Goal: Task Accomplishment & Management: Complete application form

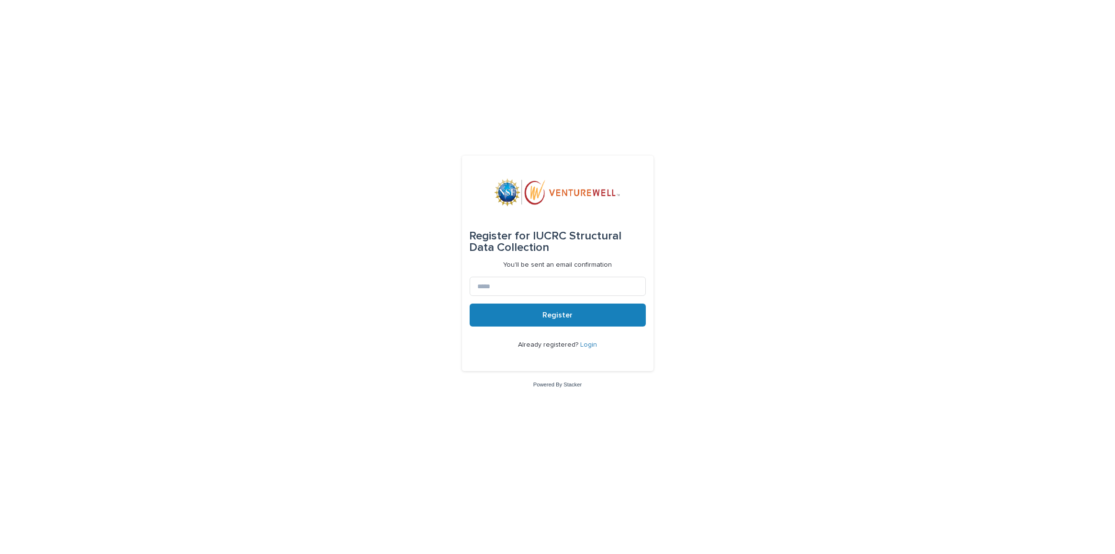
click at [582, 340] on div "Already registered? Login" at bounding box center [558, 345] width 176 height 37
click at [583, 343] on link "Login" at bounding box center [588, 344] width 17 height 7
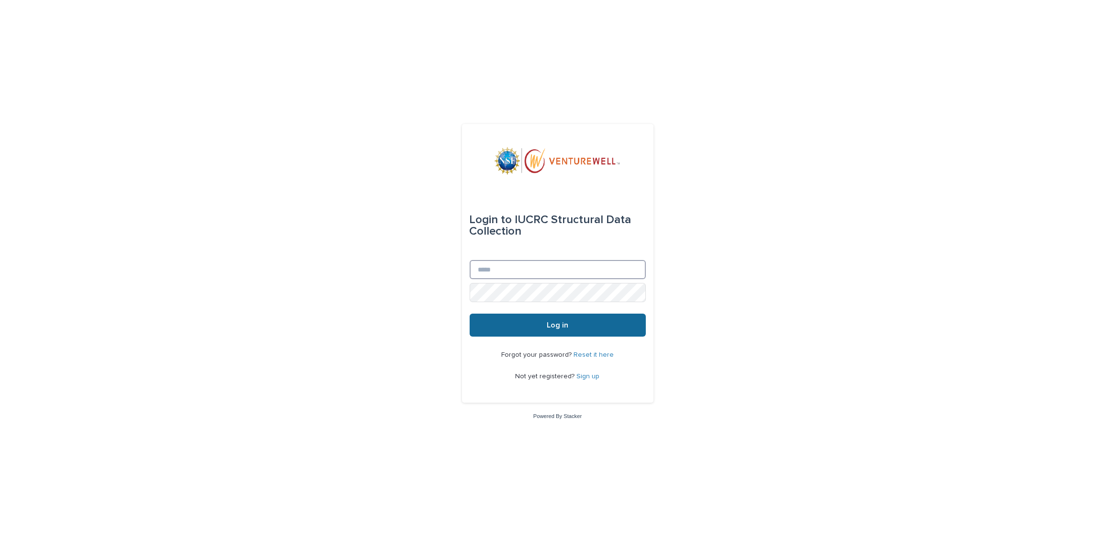
type input "**********"
click at [561, 330] on button "Log in" at bounding box center [558, 325] width 176 height 23
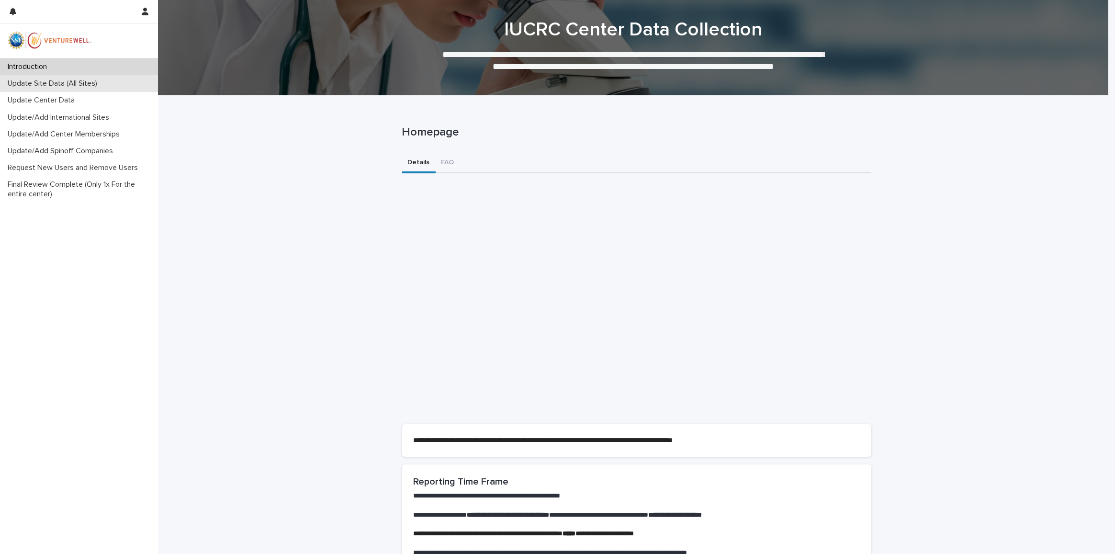
click at [51, 91] on div "Update Site Data (All Sites)" at bounding box center [79, 83] width 158 height 17
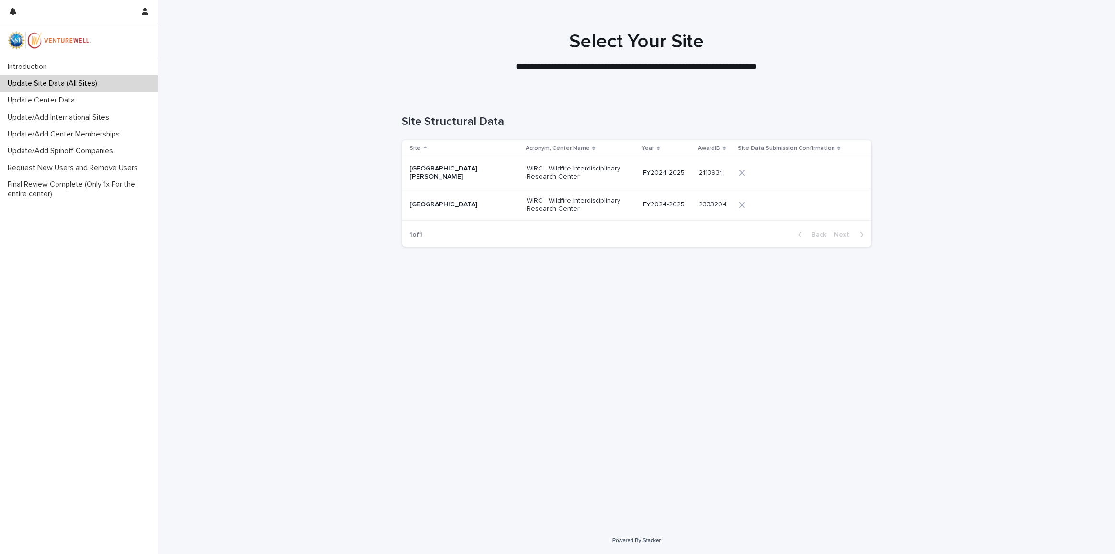
click at [451, 167] on div "San Jose State University" at bounding box center [458, 172] width 96 height 18
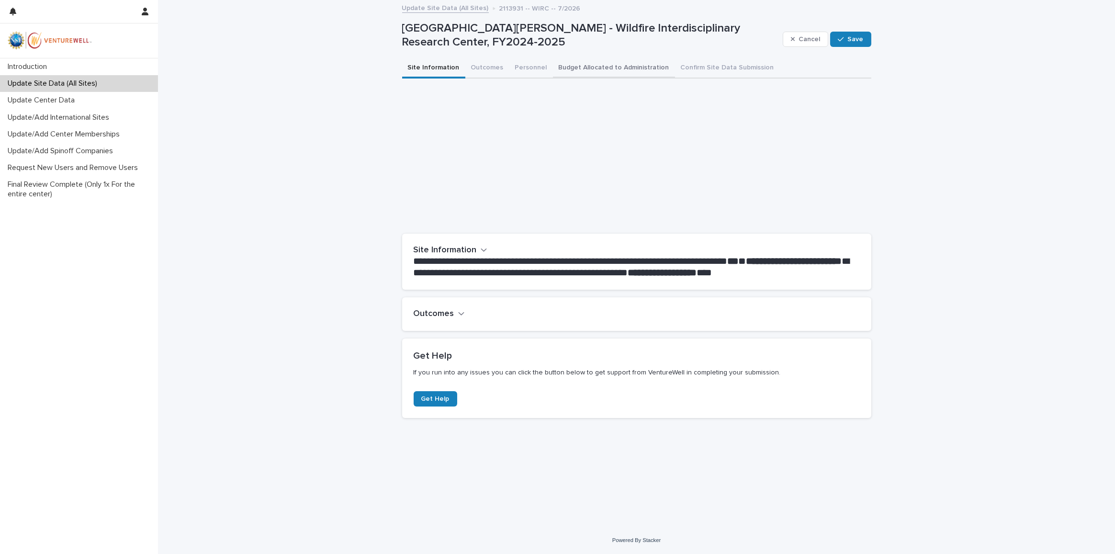
click at [630, 64] on button "Budget Allocated to Administration" at bounding box center [614, 68] width 122 height 20
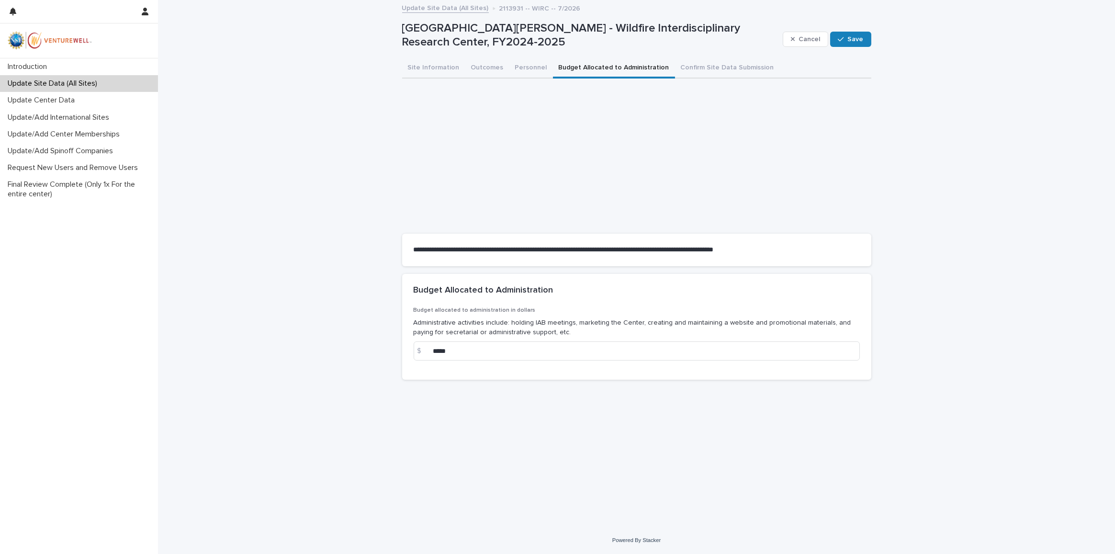
click at [634, 417] on div "**********" at bounding box center [636, 252] width 479 height 502
drag, startPoint x: 936, startPoint y: 77, endPoint x: 819, endPoint y: 68, distance: 117.1
click at [936, 77] on div "**********" at bounding box center [636, 264] width 957 height 526
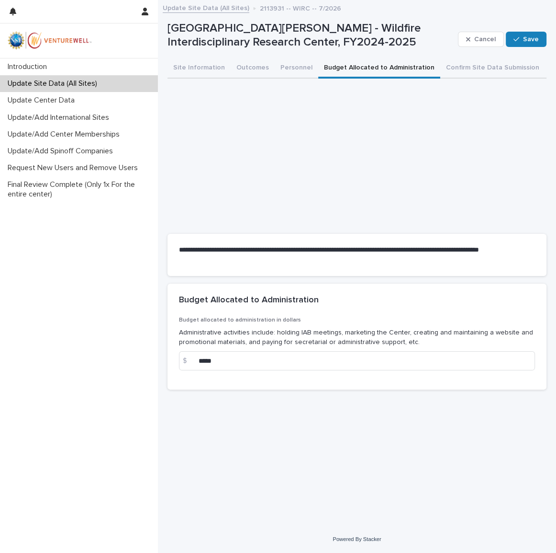
click at [473, 6] on div "Update Site Data (All Sites) 2113931 -- WIRC -- 7/2026" at bounding box center [357, 8] width 398 height 13
click at [46, 132] on p "Update/Add Center Memberships" at bounding box center [66, 134] width 124 height 9
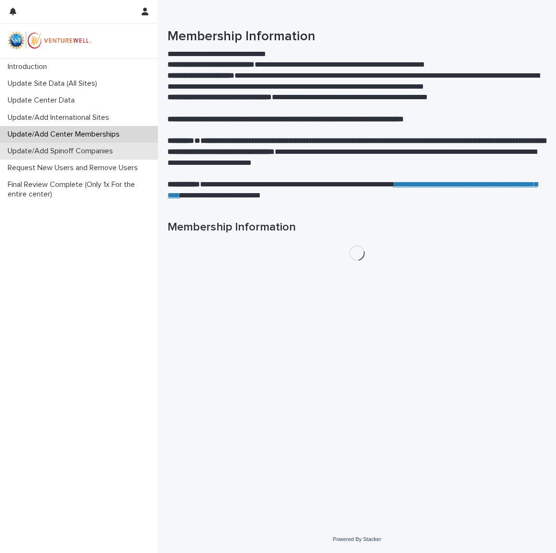
click at [51, 145] on div "Update/Add Spinoff Companies" at bounding box center [79, 151] width 158 height 17
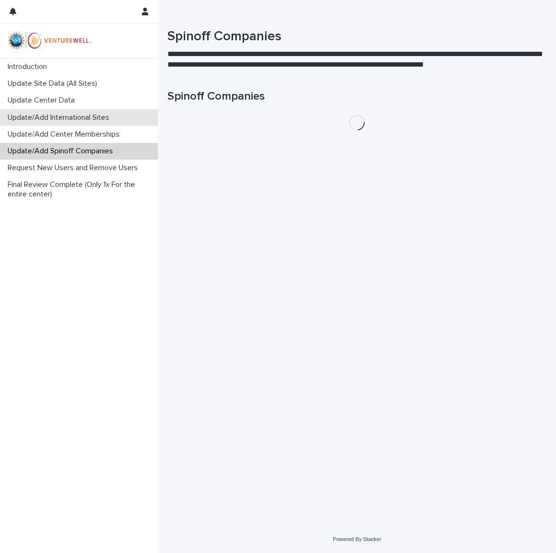
click at [65, 116] on p "Update/Add International Sites" at bounding box center [60, 117] width 113 height 9
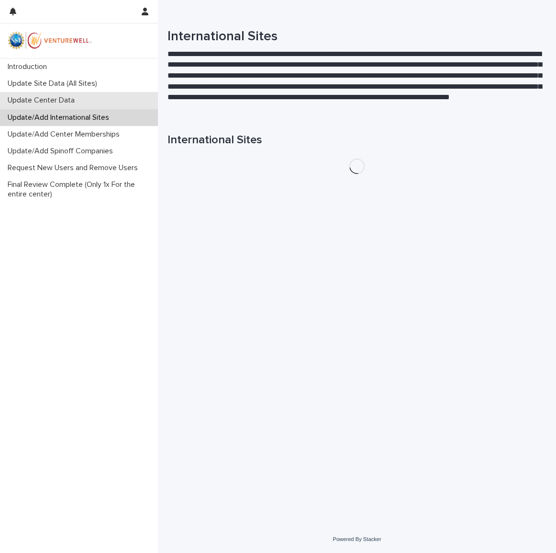
click at [69, 97] on p "Update Center Data" at bounding box center [43, 100] width 79 height 9
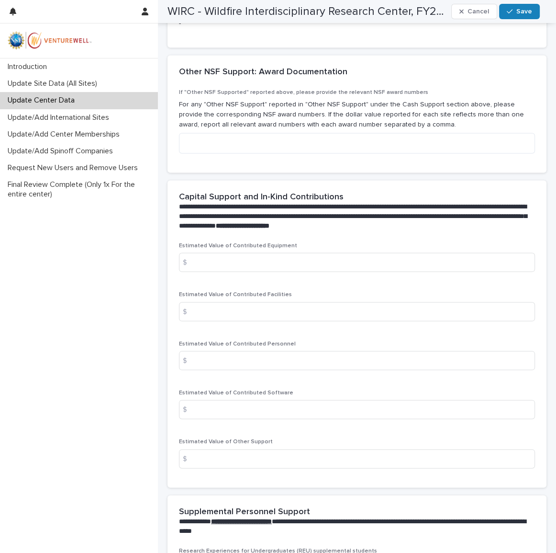
scroll to position [1559, 0]
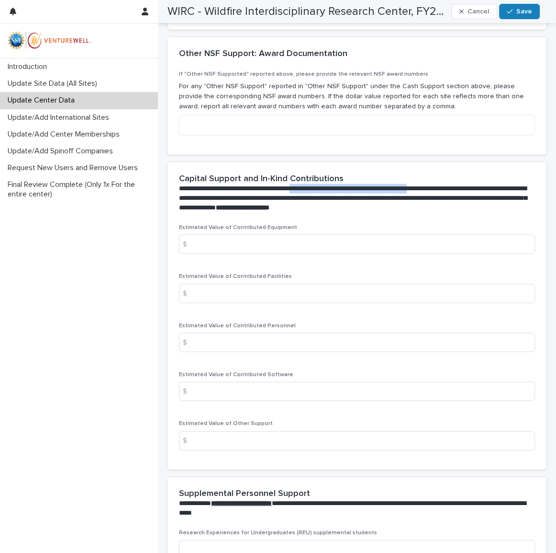
drag, startPoint x: 335, startPoint y: 185, endPoint x: 452, endPoint y: 190, distance: 117.4
click at [452, 190] on span "**********" at bounding box center [353, 198] width 348 height 26
drag, startPoint x: 191, startPoint y: 199, endPoint x: 352, endPoint y: 195, distance: 160.9
click at [352, 195] on span "**********" at bounding box center [353, 198] width 348 height 26
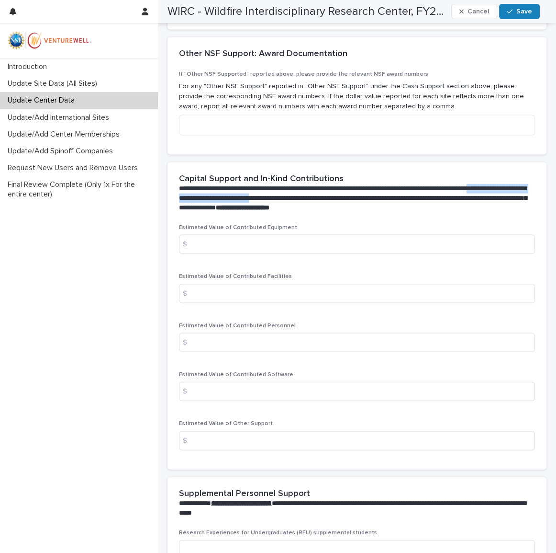
click at [352, 195] on span "**********" at bounding box center [353, 198] width 348 height 26
drag, startPoint x: 263, startPoint y: 187, endPoint x: 425, endPoint y: 189, distance: 161.9
click at [425, 189] on span "**********" at bounding box center [353, 198] width 348 height 26
drag, startPoint x: 235, startPoint y: 200, endPoint x: 364, endPoint y: 193, distance: 130.0
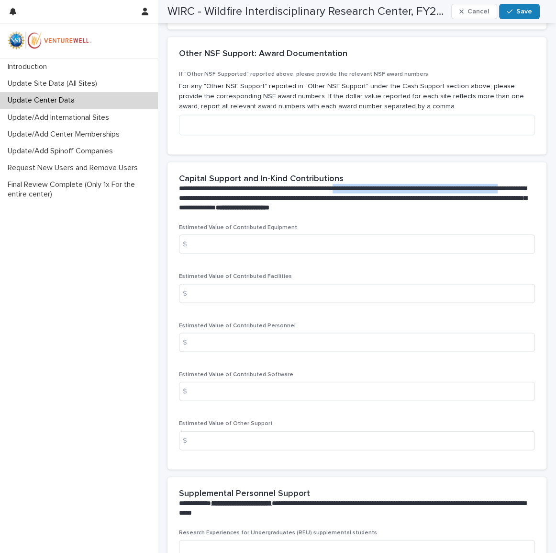
click at [365, 191] on span "**********" at bounding box center [353, 198] width 348 height 26
drag, startPoint x: 362, startPoint y: 201, endPoint x: 354, endPoint y: 201, distance: 7.7
click at [361, 201] on span "**********" at bounding box center [353, 198] width 348 height 26
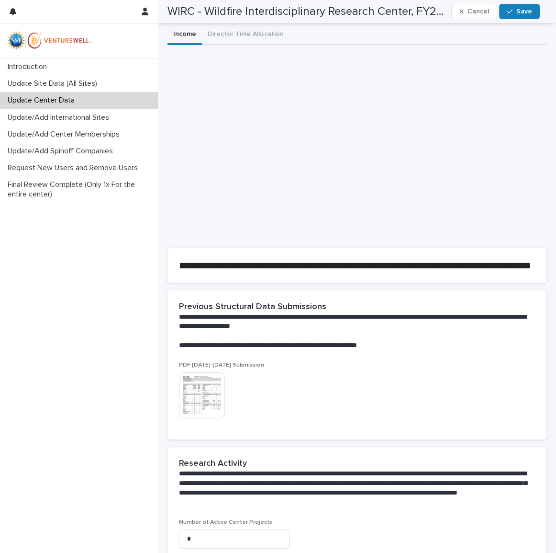
scroll to position [0, 0]
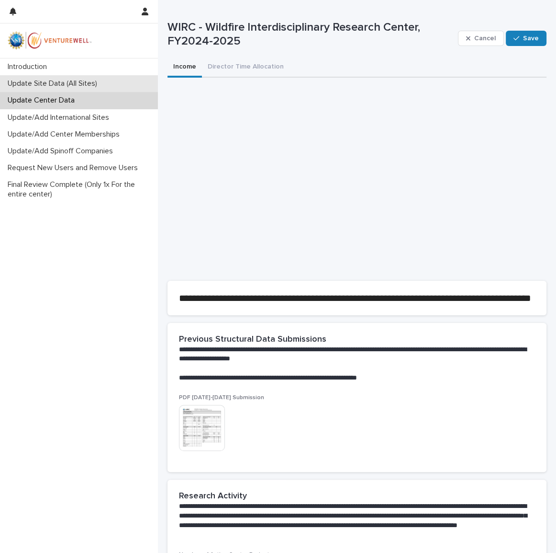
click at [54, 79] on p "Update Site Data (All Sites)" at bounding box center [54, 83] width 101 height 9
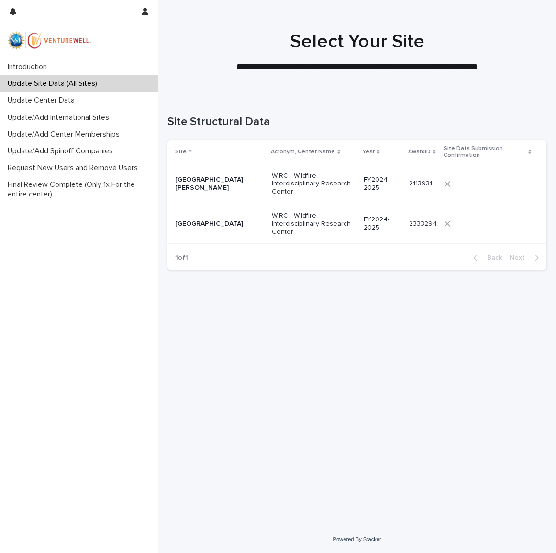
click at [242, 181] on p "San Jose State University" at bounding box center [219, 184] width 89 height 16
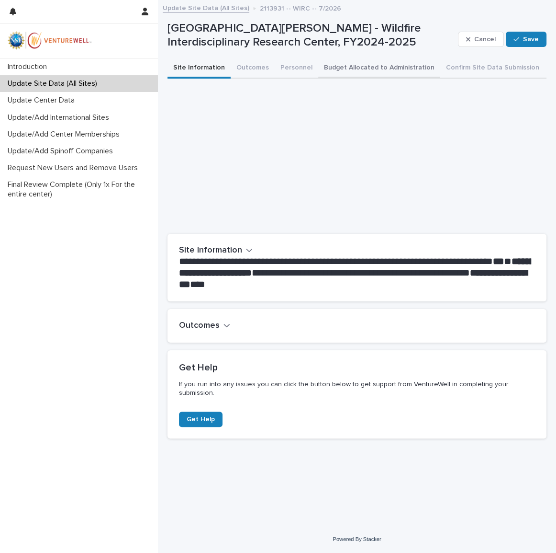
click at [356, 72] on button "Budget Allocated to Administration" at bounding box center [379, 68] width 122 height 20
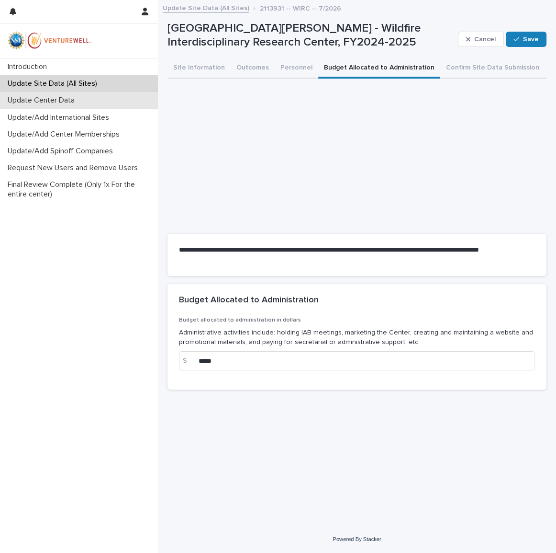
click at [70, 99] on p "Update Center Data" at bounding box center [43, 100] width 79 height 9
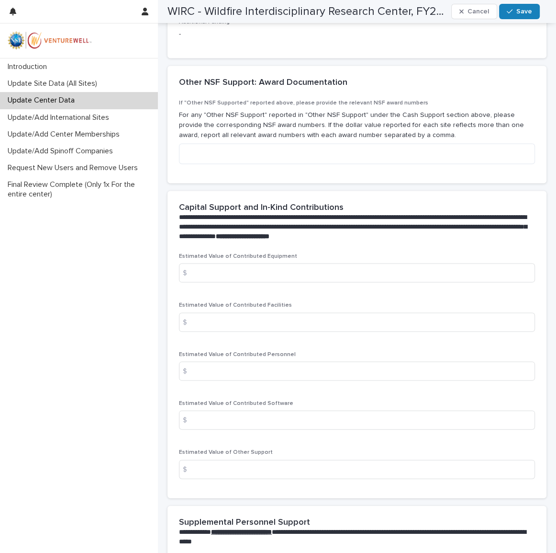
scroll to position [1654, 0]
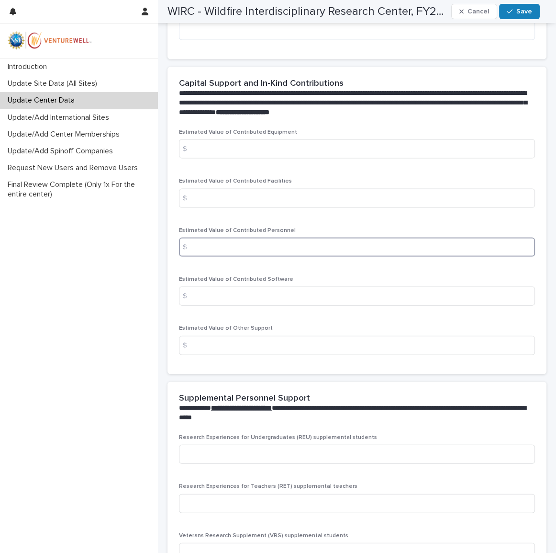
click at [252, 240] on input at bounding box center [357, 247] width 356 height 19
type input "*****"
click at [510, 15] on button "Save" at bounding box center [519, 11] width 41 height 15
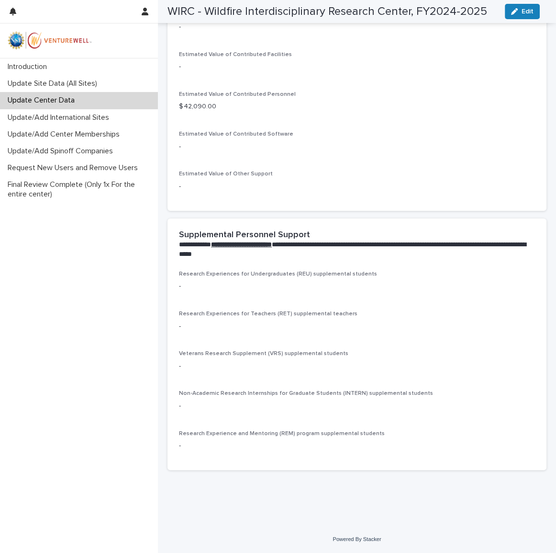
scroll to position [1355, 0]
click at [59, 82] on p "Update Site Data (All Sites)" at bounding box center [54, 83] width 101 height 9
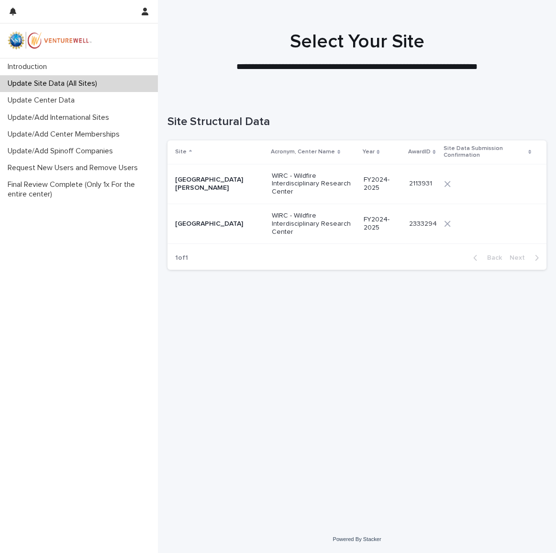
click at [260, 181] on p "San Jose State University" at bounding box center [219, 184] width 89 height 16
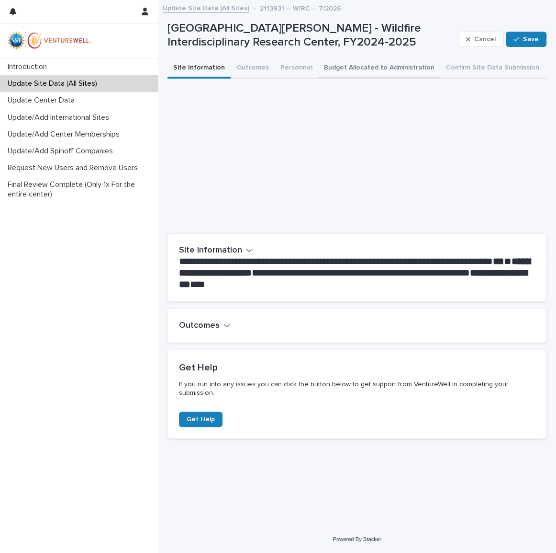
click at [378, 68] on button "Budget Allocated to Administration" at bounding box center [379, 68] width 122 height 20
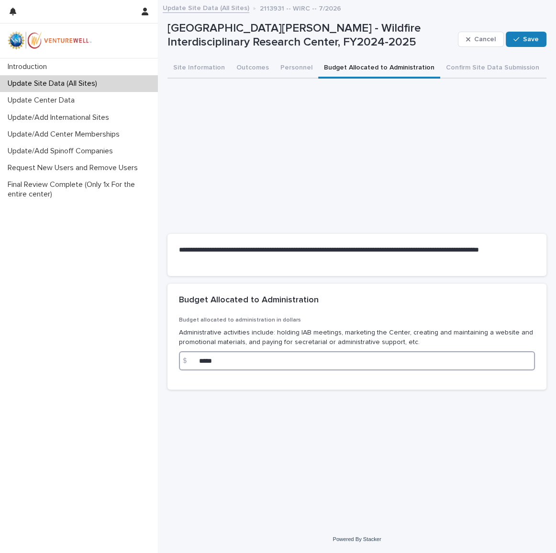
click at [337, 357] on input "*****" at bounding box center [357, 360] width 356 height 19
click at [244, 359] on input "*****" at bounding box center [357, 360] width 356 height 19
drag, startPoint x: 169, startPoint y: 365, endPoint x: 156, endPoint y: 365, distance: 12.5
click at [158, 365] on div "Introduction Update Site Data (All Sites) Update Center Data Update/Add Interna…" at bounding box center [357, 276] width 398 height 553
click at [266, 359] on input "*****" at bounding box center [357, 360] width 356 height 19
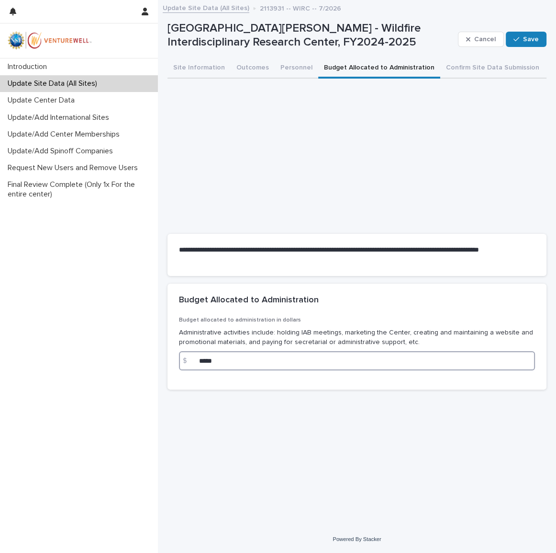
drag, startPoint x: 210, startPoint y: 367, endPoint x: 141, endPoint y: 374, distance: 69.3
click at [158, 374] on div "Introduction Update Site Data (All Sites) Update Center Data Update/Add Interna…" at bounding box center [357, 276] width 398 height 553
type input "******"
drag, startPoint x: 319, startPoint y: 398, endPoint x: 270, endPoint y: 354, distance: 66.1
click at [319, 398] on div "**********" at bounding box center [357, 251] width 389 height 500
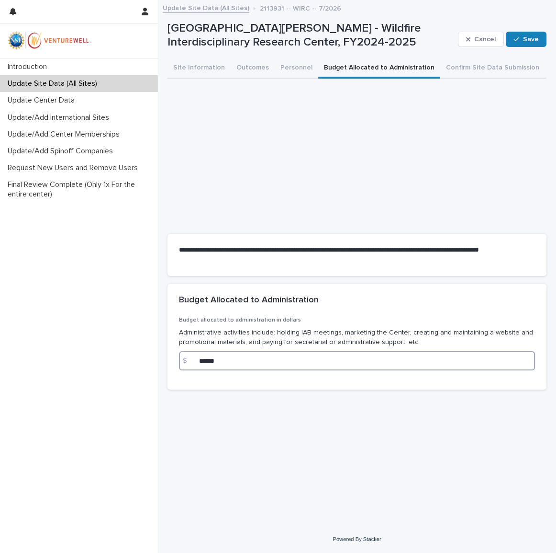
click at [285, 358] on input "******" at bounding box center [357, 360] width 356 height 19
click at [210, 360] on input "******" at bounding box center [357, 360] width 356 height 19
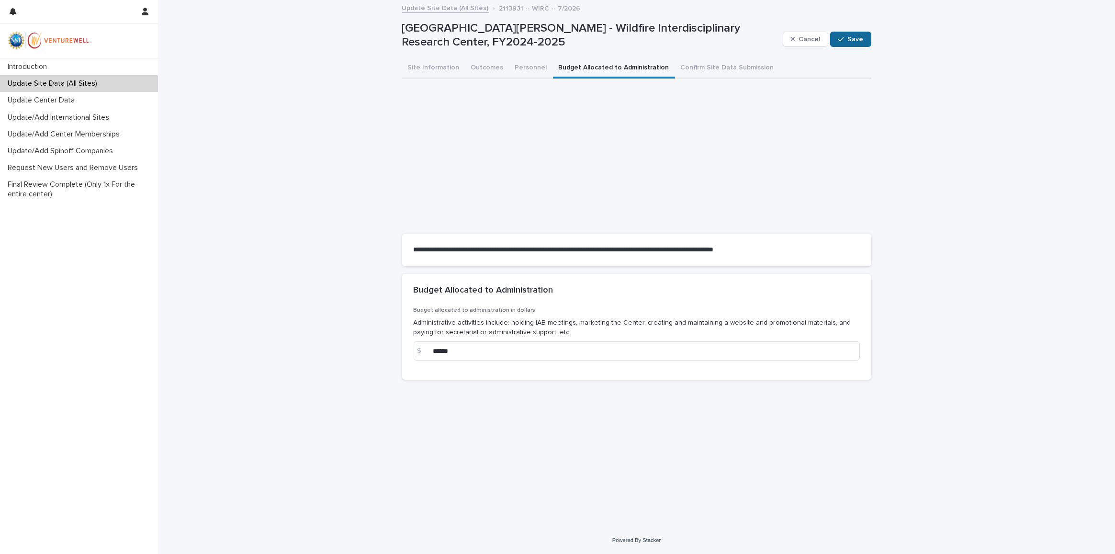
click at [857, 36] on span "Save" at bounding box center [856, 39] width 16 height 7
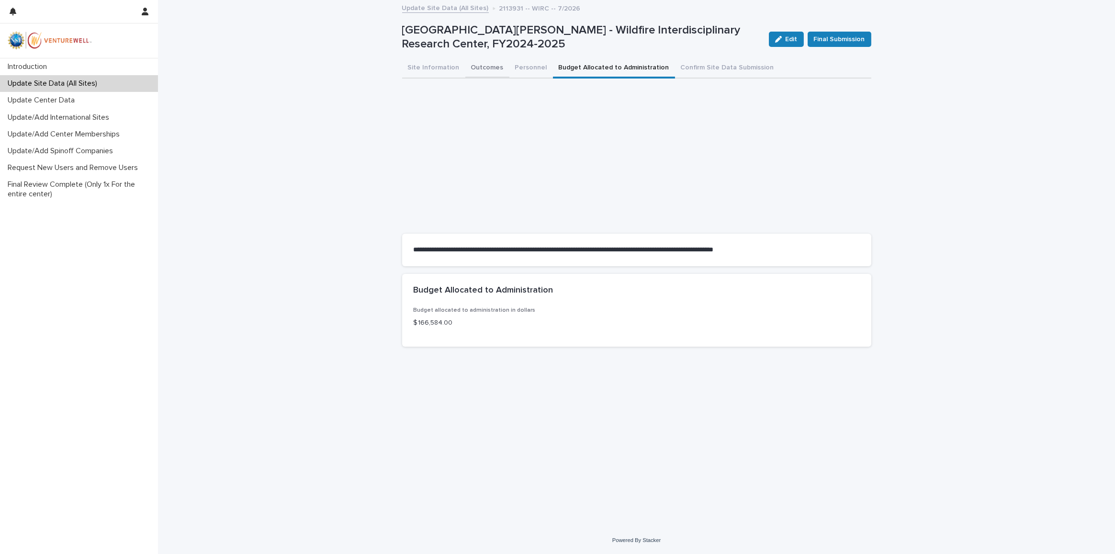
click at [493, 65] on button "Outcomes" at bounding box center [487, 68] width 44 height 20
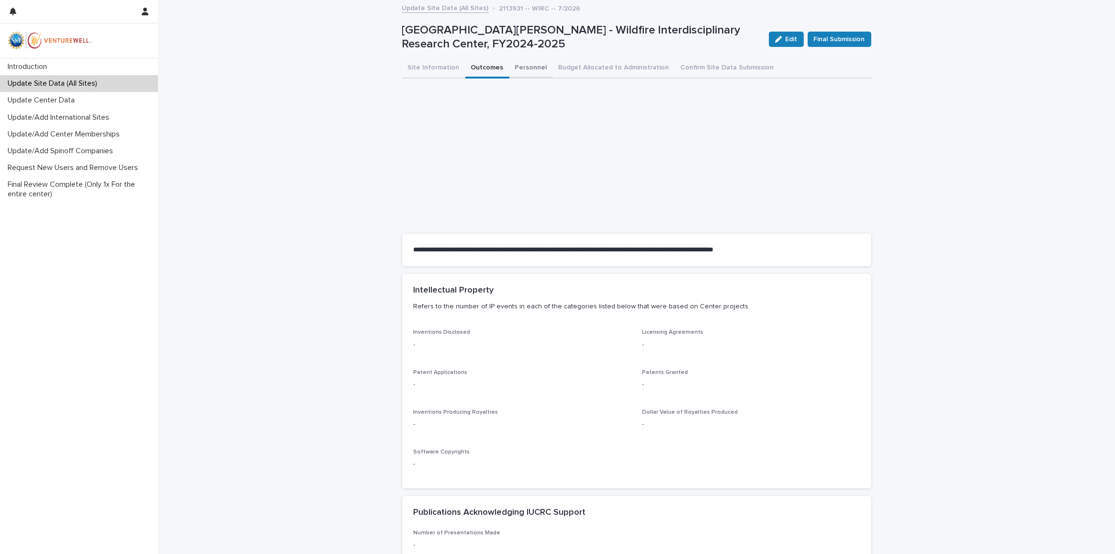
click at [527, 67] on button "Personnel" at bounding box center [532, 68] width 44 height 20
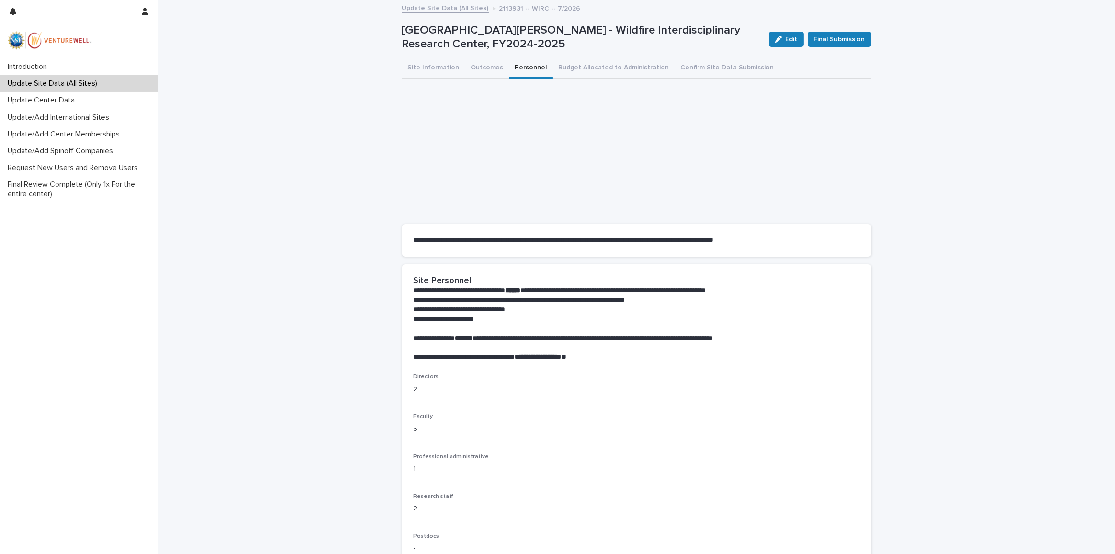
scroll to position [217, 0]
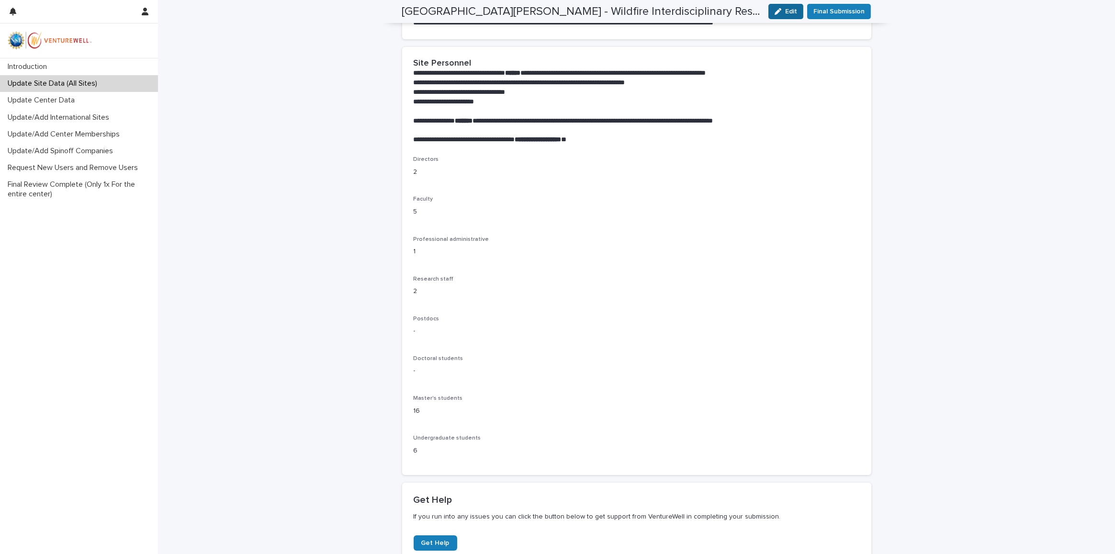
click at [787, 12] on span "Edit" at bounding box center [791, 11] width 12 height 7
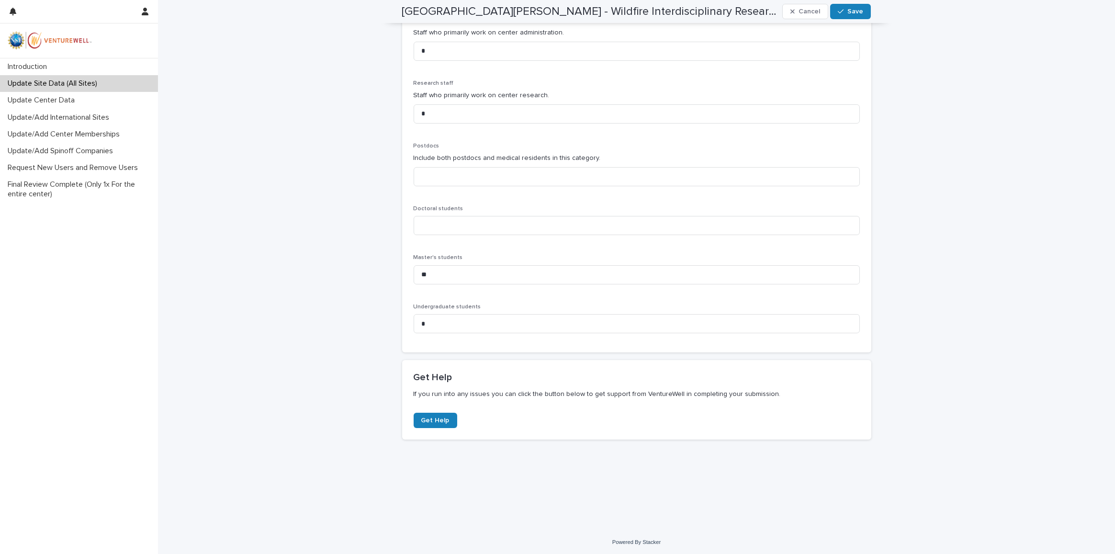
scroll to position [483, 0]
click at [863, 14] on button "Save" at bounding box center [850, 11] width 41 height 15
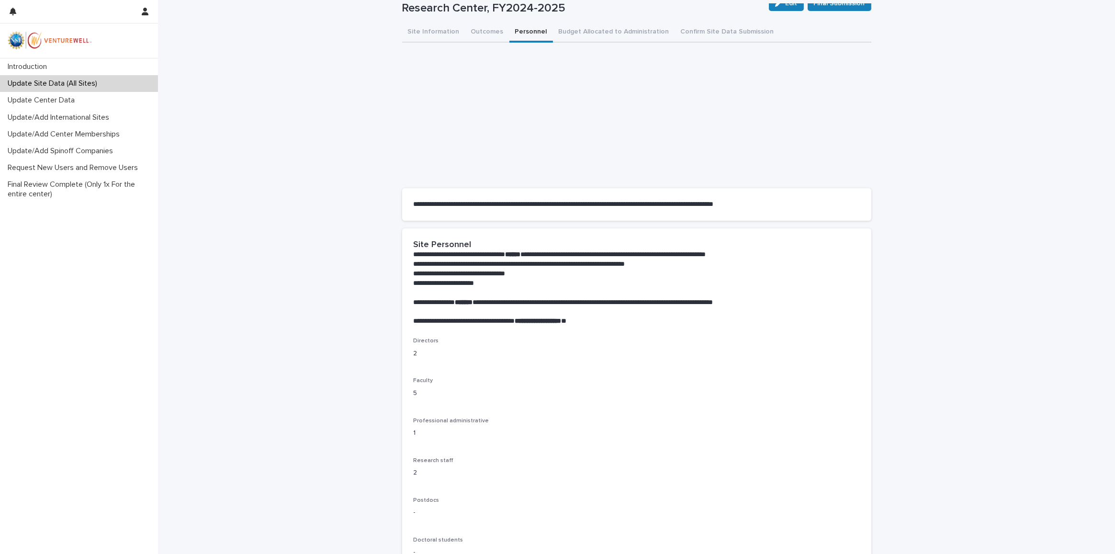
scroll to position [0, 0]
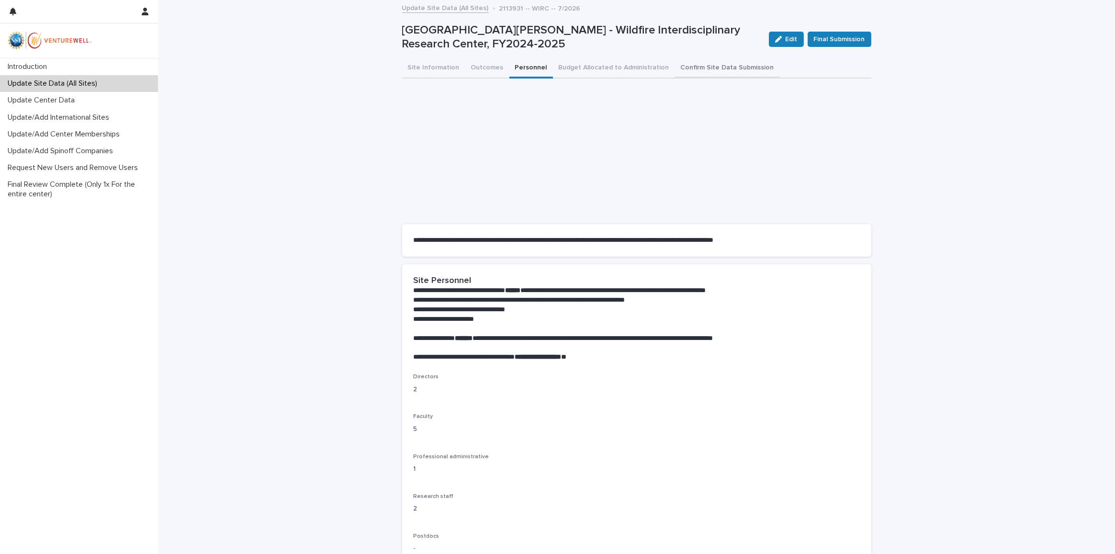
click at [693, 63] on button "Confirm Site Data Submission" at bounding box center [727, 68] width 105 height 20
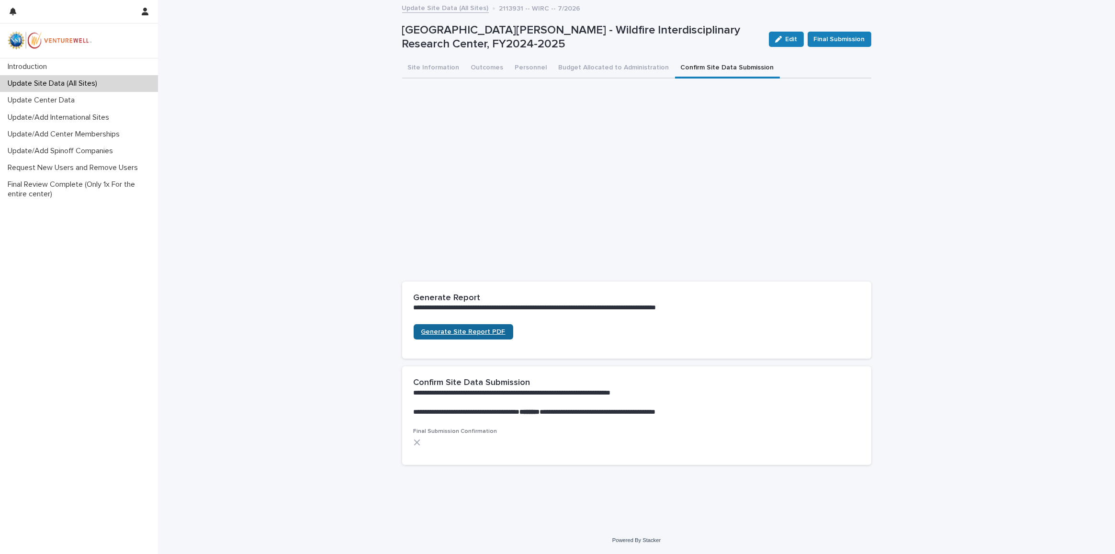
click at [476, 329] on span "Generate Site Report PDF" at bounding box center [463, 332] width 84 height 7
click at [99, 86] on p "Update Site Data (All Sites)" at bounding box center [54, 83] width 101 height 9
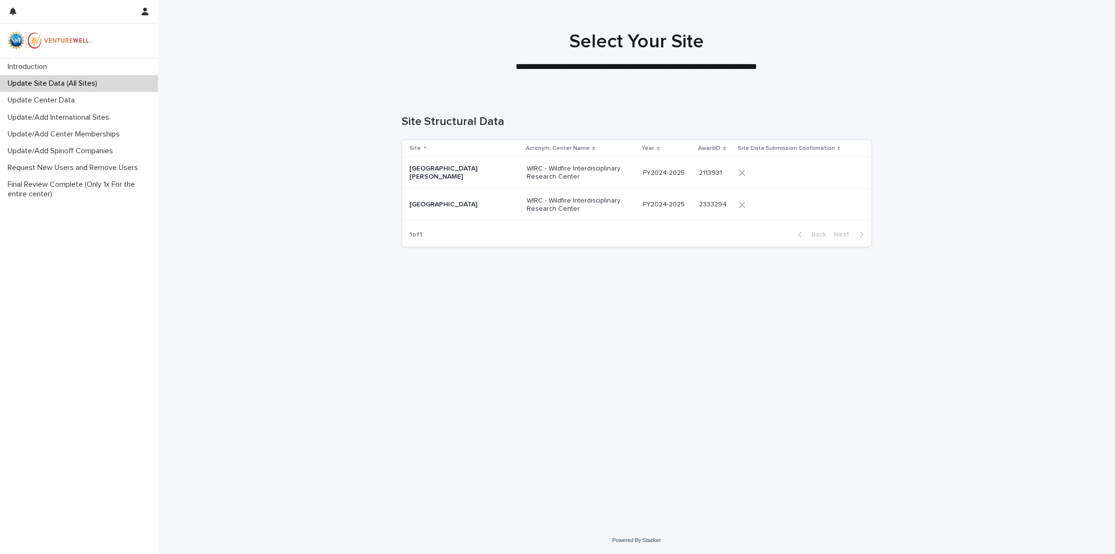
click at [463, 203] on p "Worcester Polytechnic Institute" at bounding box center [458, 205] width 96 height 8
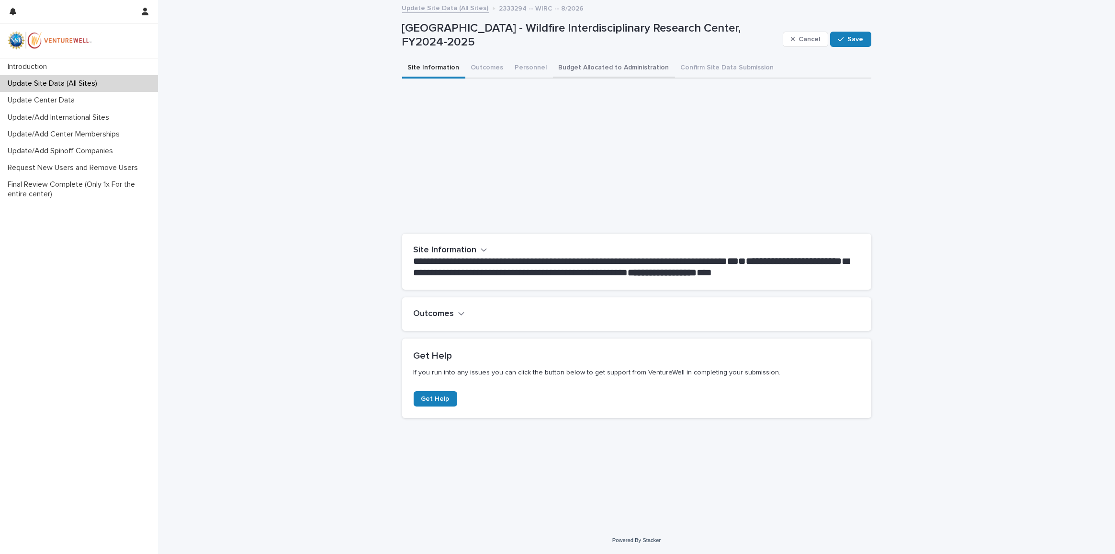
click at [645, 67] on button "Budget Allocated to Administration" at bounding box center [614, 68] width 122 height 20
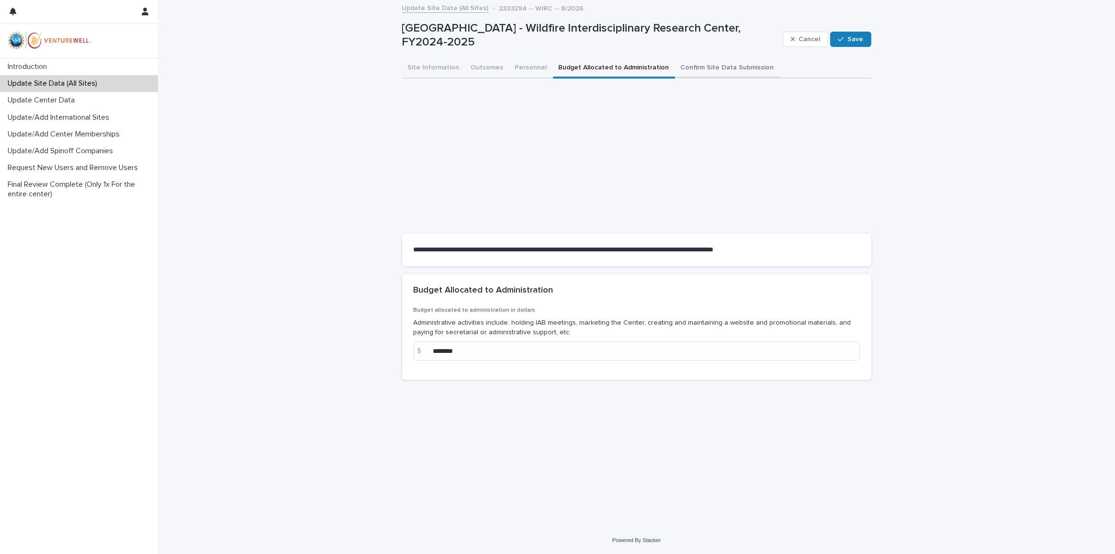
click at [700, 70] on button "Confirm Site Data Submission" at bounding box center [727, 68] width 105 height 20
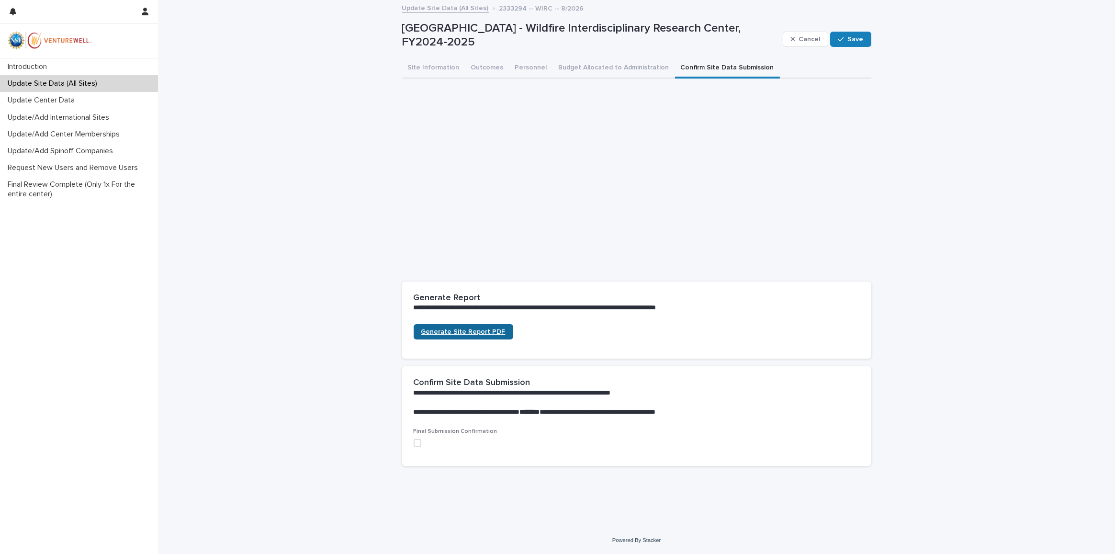
click at [470, 331] on span "Generate Site Report PDF" at bounding box center [463, 332] width 84 height 7
click at [214, 136] on div "**********" at bounding box center [636, 264] width 957 height 526
click at [78, 104] on p "Update Center Data" at bounding box center [43, 100] width 79 height 9
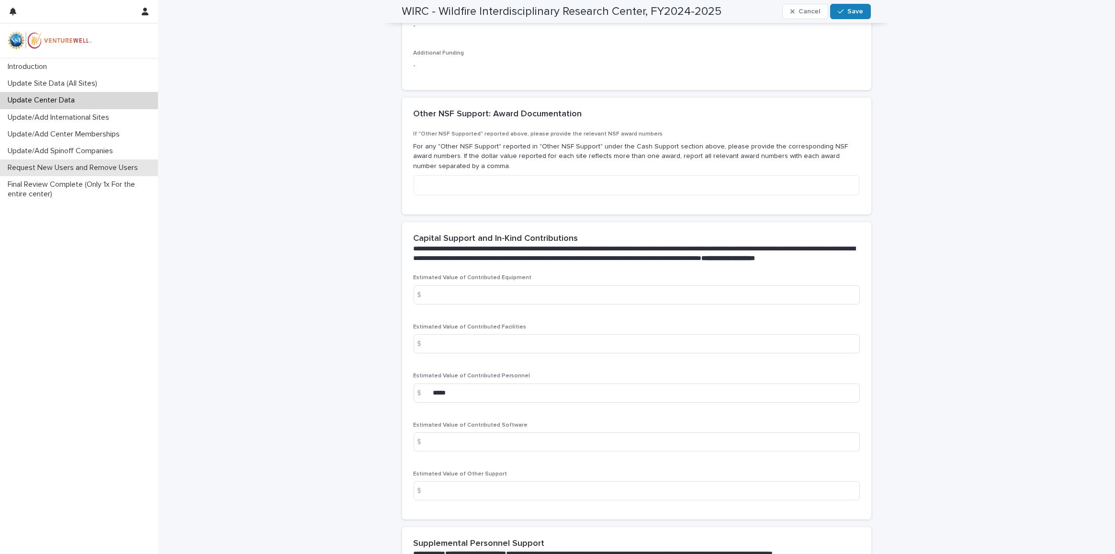
scroll to position [1347, 0]
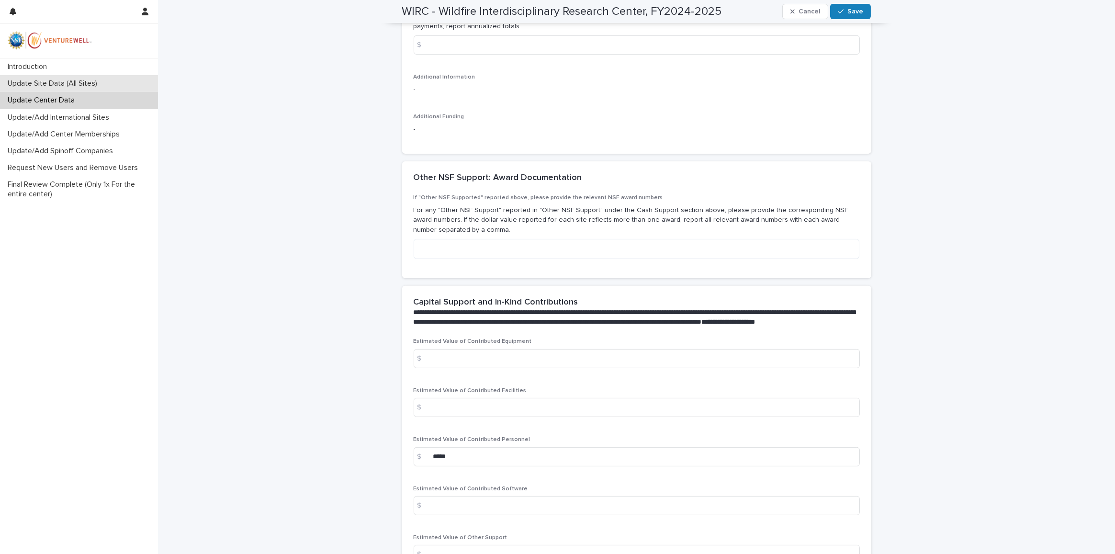
click at [67, 85] on p "Update Site Data (All Sites)" at bounding box center [54, 83] width 101 height 9
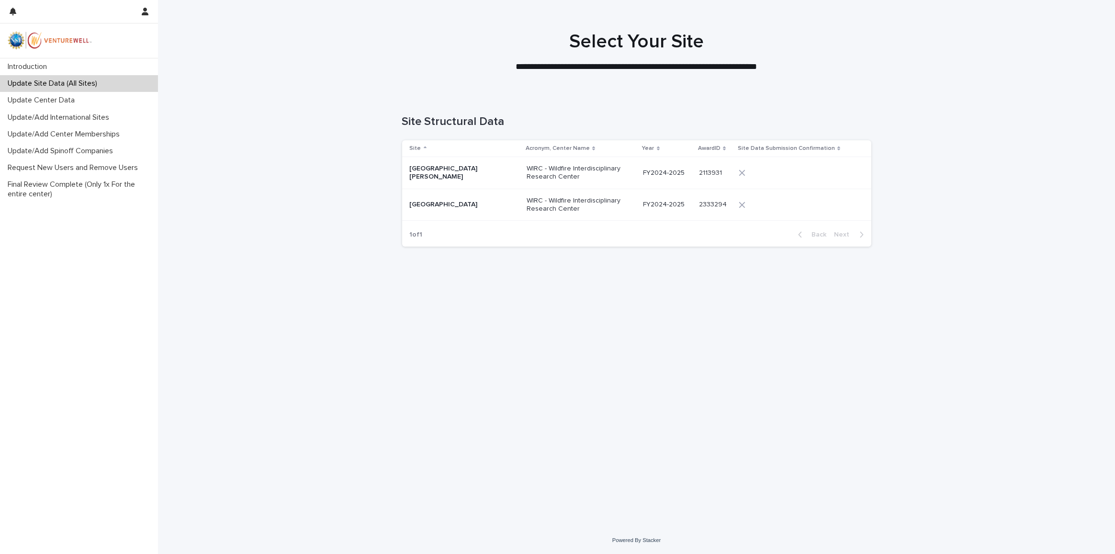
click at [494, 175] on p "San Jose State University" at bounding box center [458, 173] width 96 height 16
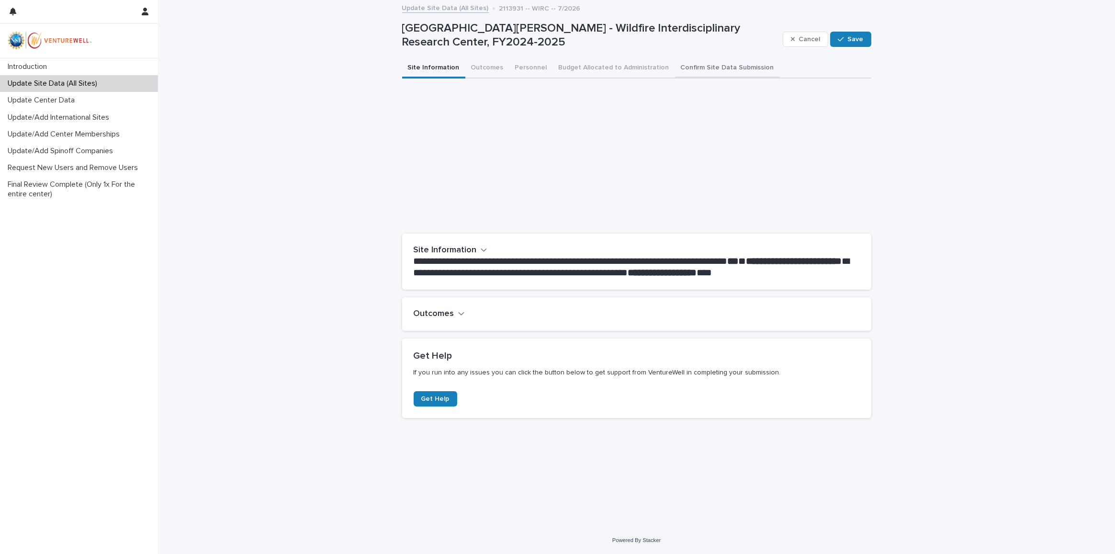
click at [690, 70] on button "Confirm Site Data Submission" at bounding box center [727, 68] width 105 height 20
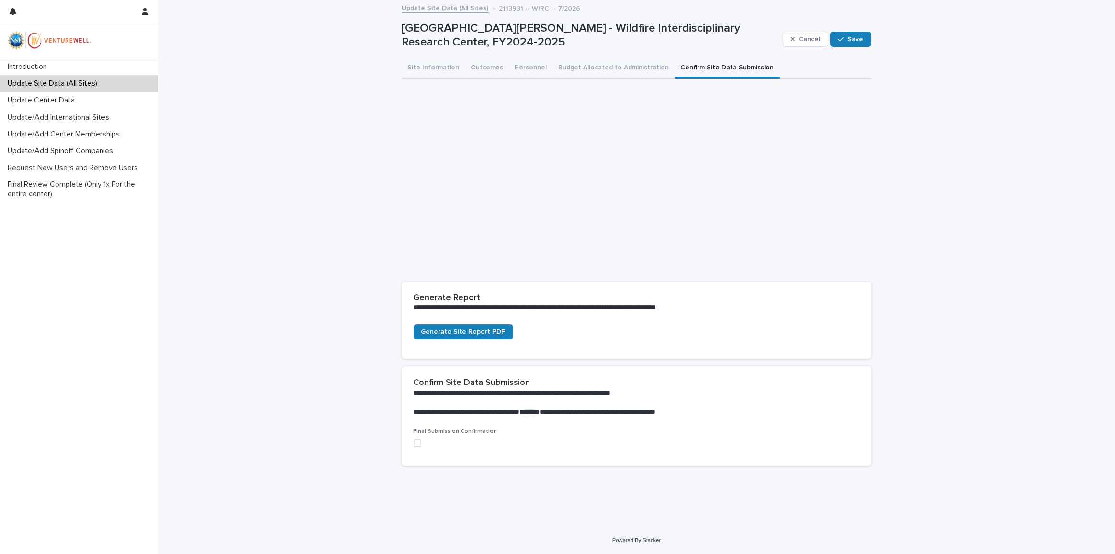
click at [421, 443] on span at bounding box center [418, 443] width 8 height 8
click at [842, 43] on button "Save" at bounding box center [850, 39] width 41 height 15
click at [861, 44] on button "Final Submission" at bounding box center [840, 39] width 64 height 15
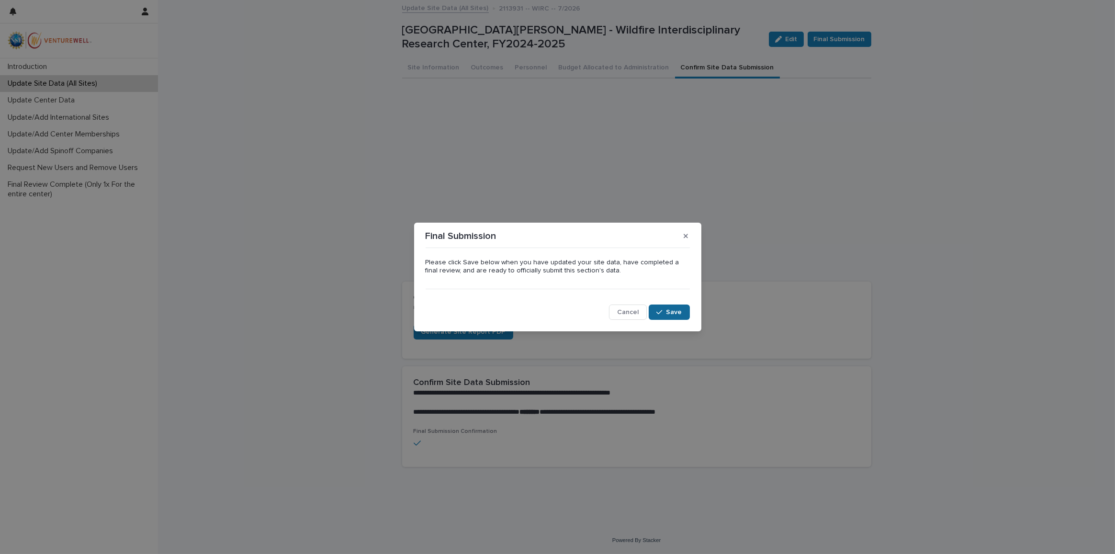
click at [669, 312] on span "Save" at bounding box center [675, 312] width 16 height 7
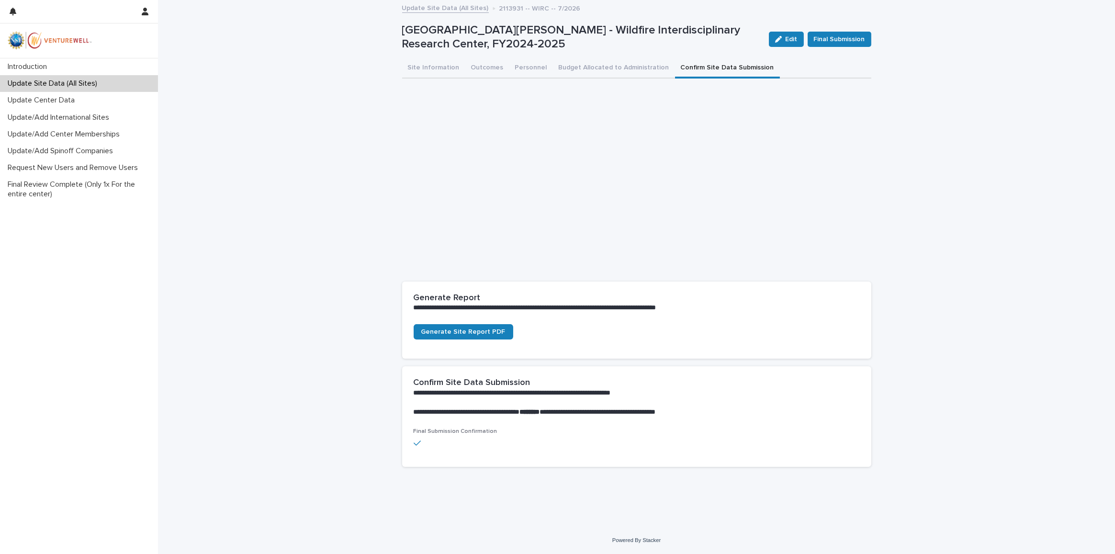
click at [99, 83] on p "Update Site Data (All Sites)" at bounding box center [54, 83] width 101 height 9
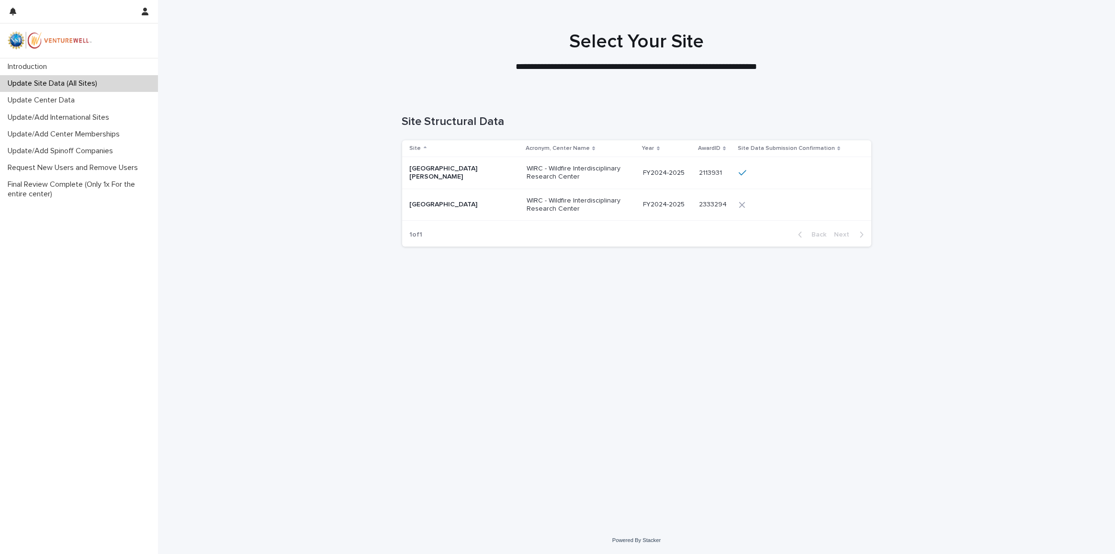
click at [471, 208] on p "Worcester Polytechnic Institute" at bounding box center [458, 205] width 96 height 8
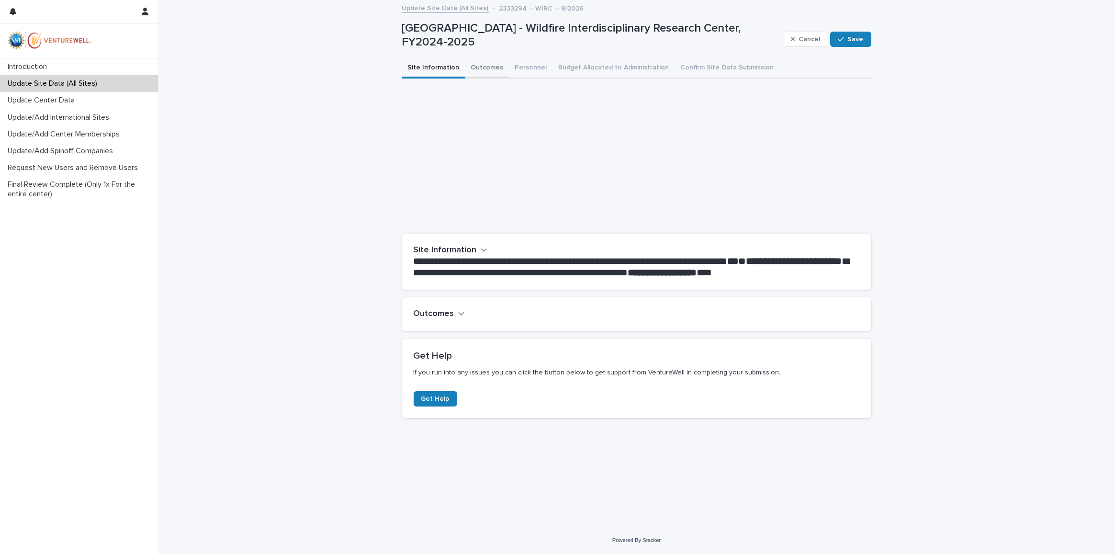
click at [472, 67] on button "Outcomes" at bounding box center [487, 68] width 44 height 20
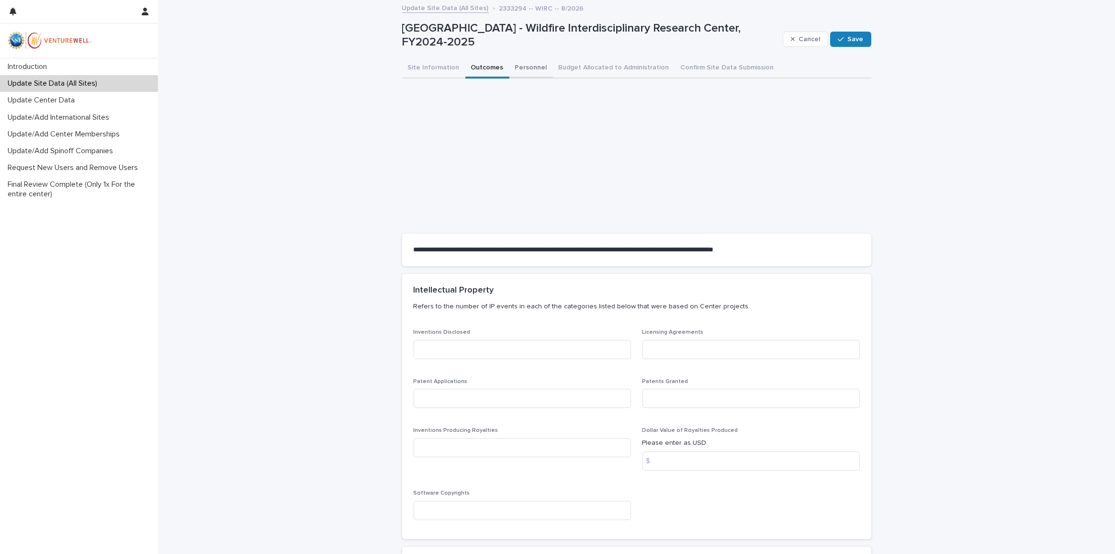
click at [530, 66] on button "Personnel" at bounding box center [532, 68] width 44 height 20
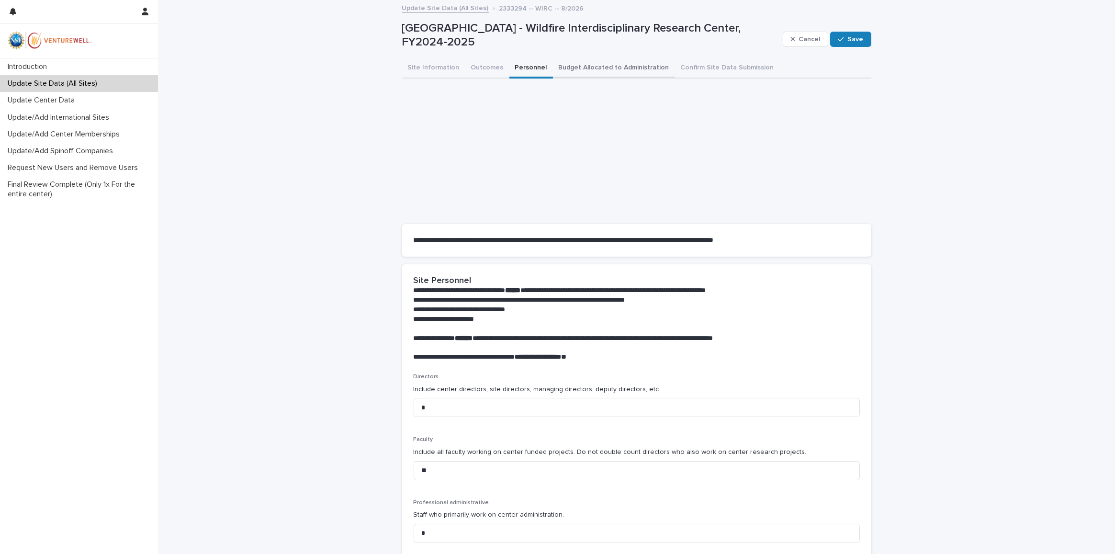
click at [611, 63] on button "Budget Allocated to Administration" at bounding box center [614, 68] width 122 height 20
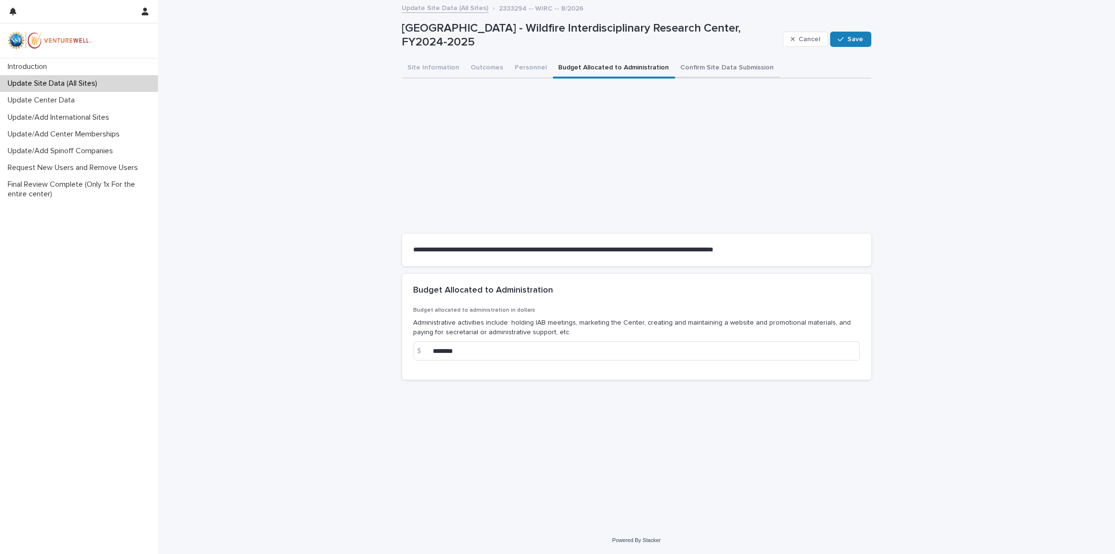
click at [720, 69] on button "Confirm Site Data Submission" at bounding box center [727, 68] width 105 height 20
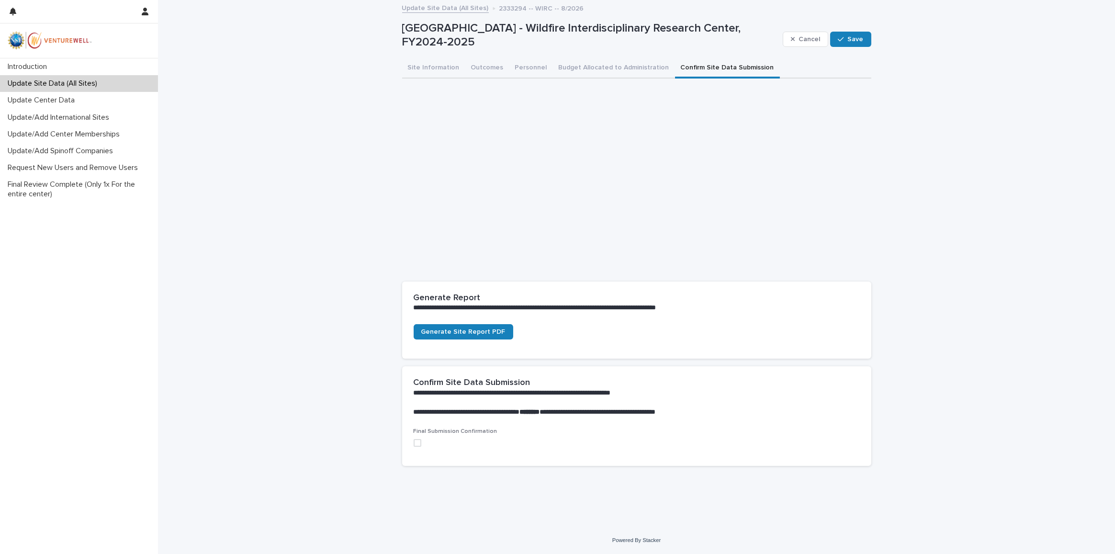
click at [418, 442] on span at bounding box center [418, 443] width 8 height 8
click at [857, 41] on span "Save" at bounding box center [856, 39] width 16 height 7
click at [860, 41] on span "Final Submission" at bounding box center [839, 39] width 51 height 10
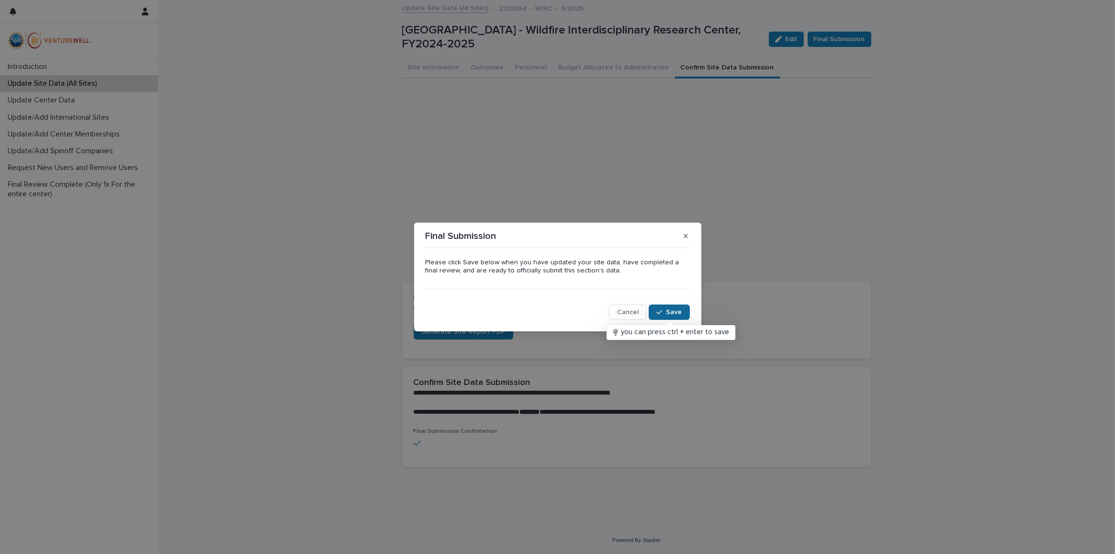
click at [662, 317] on button "Save" at bounding box center [669, 312] width 41 height 15
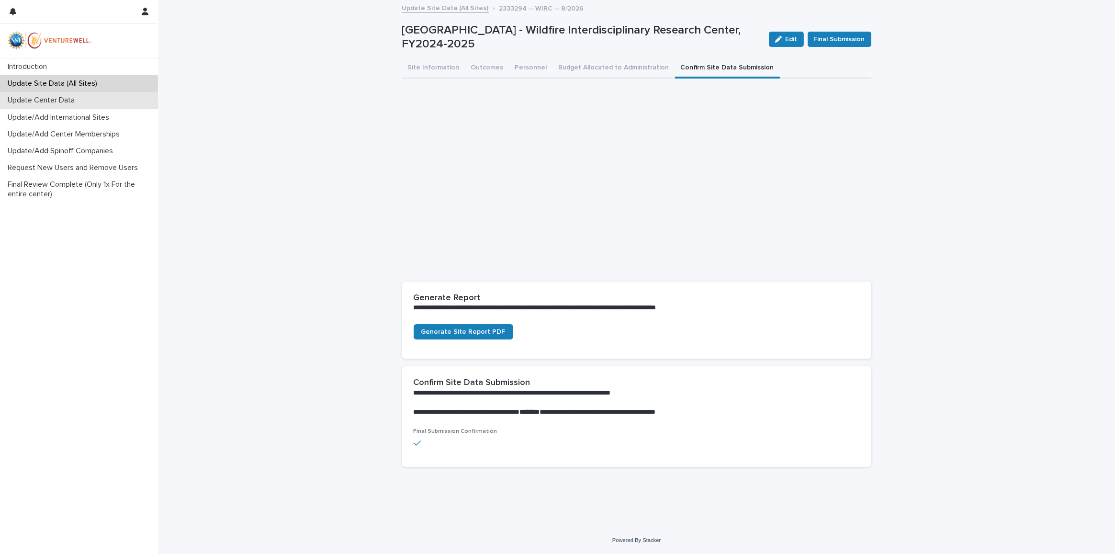
click at [87, 94] on div "Update Center Data" at bounding box center [79, 100] width 158 height 17
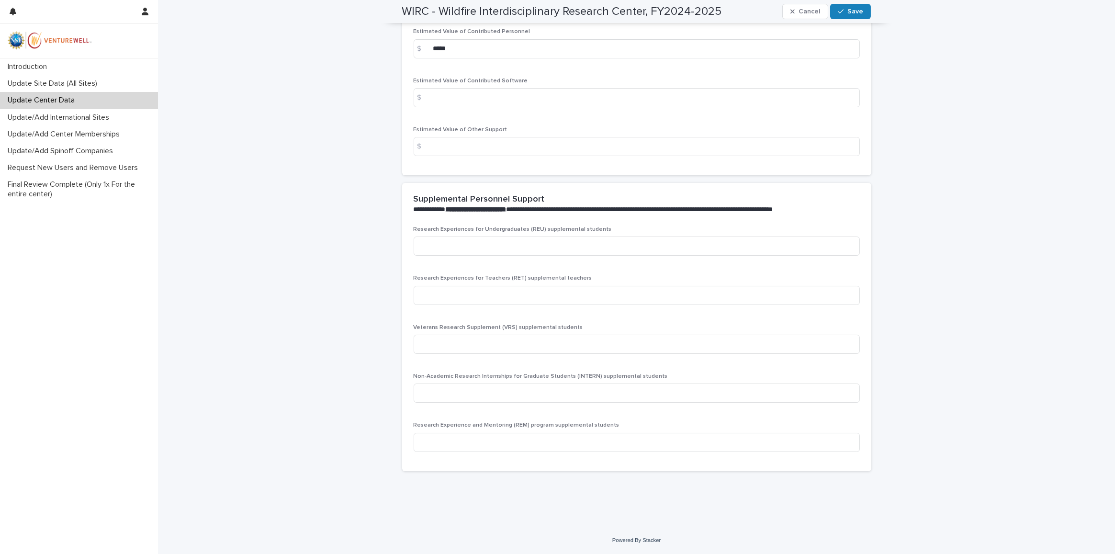
scroll to position [1782, 0]
click at [844, 12] on div "button" at bounding box center [843, 11] width 10 height 7
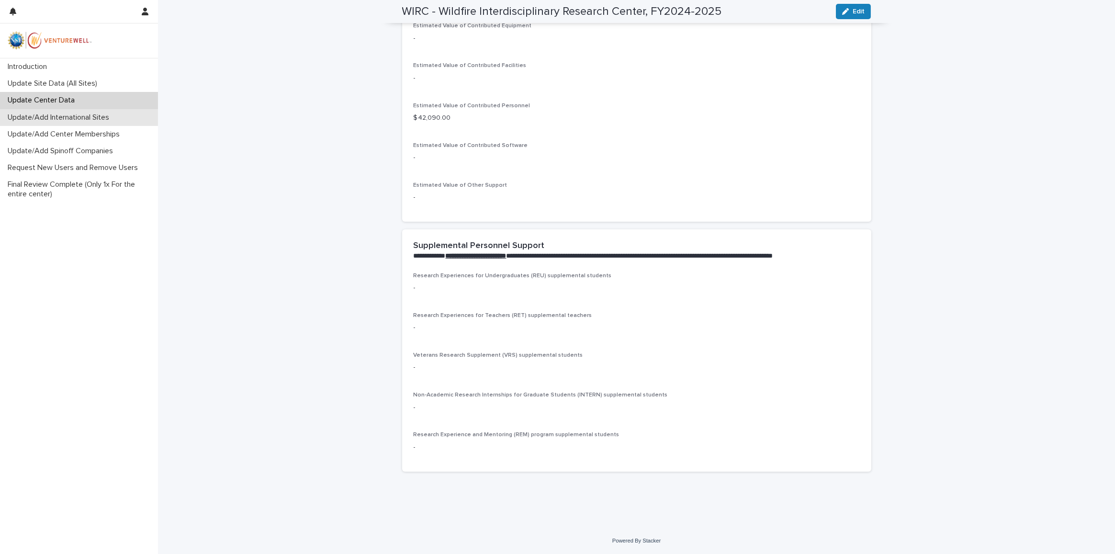
scroll to position [1314, 0]
click at [88, 136] on p "Update/Add Center Memberships" at bounding box center [66, 134] width 124 height 9
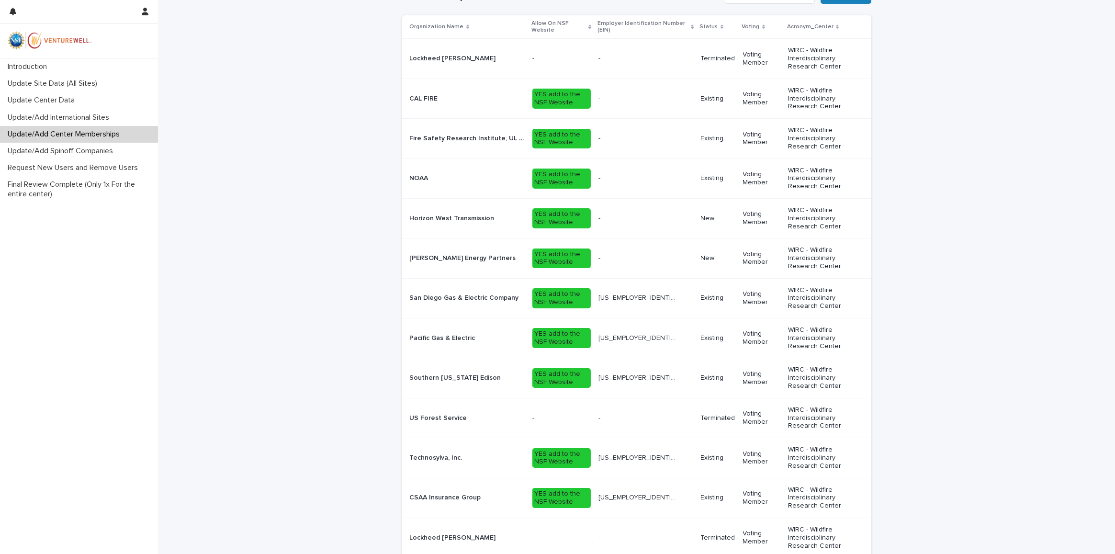
scroll to position [243, 0]
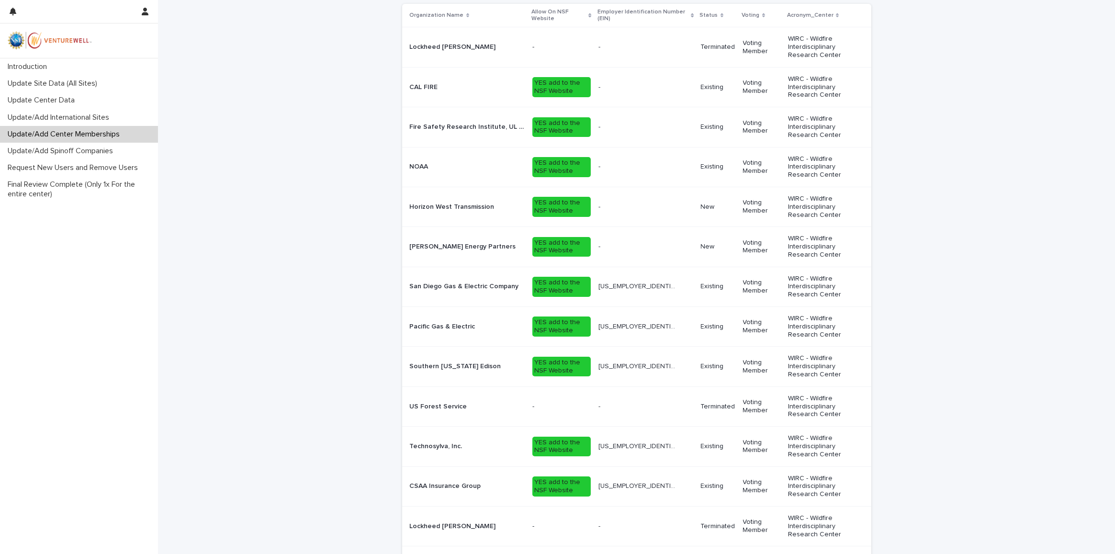
click at [630, 163] on p at bounding box center [639, 167] width 80 height 8
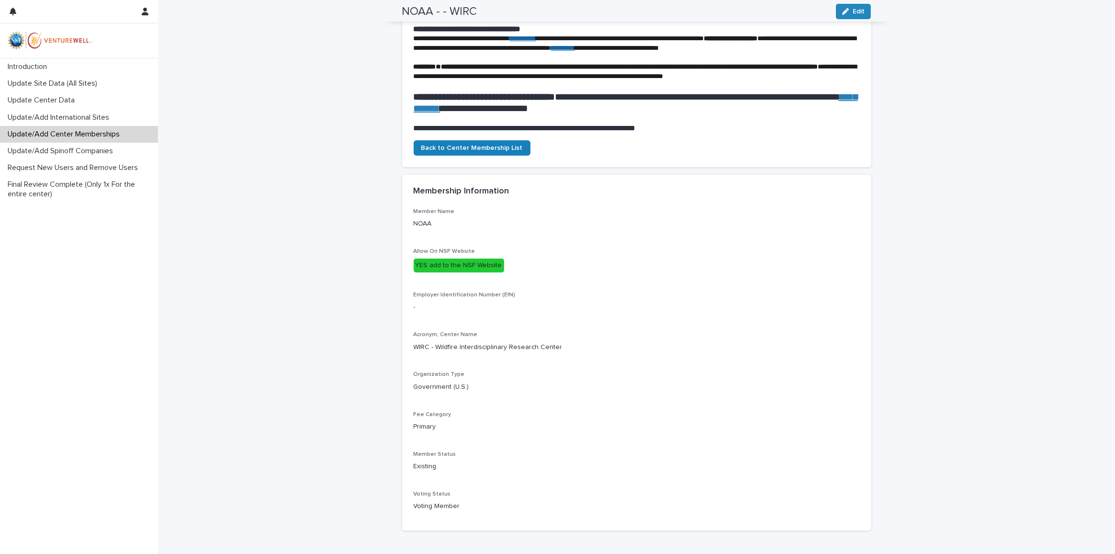
scroll to position [41, 0]
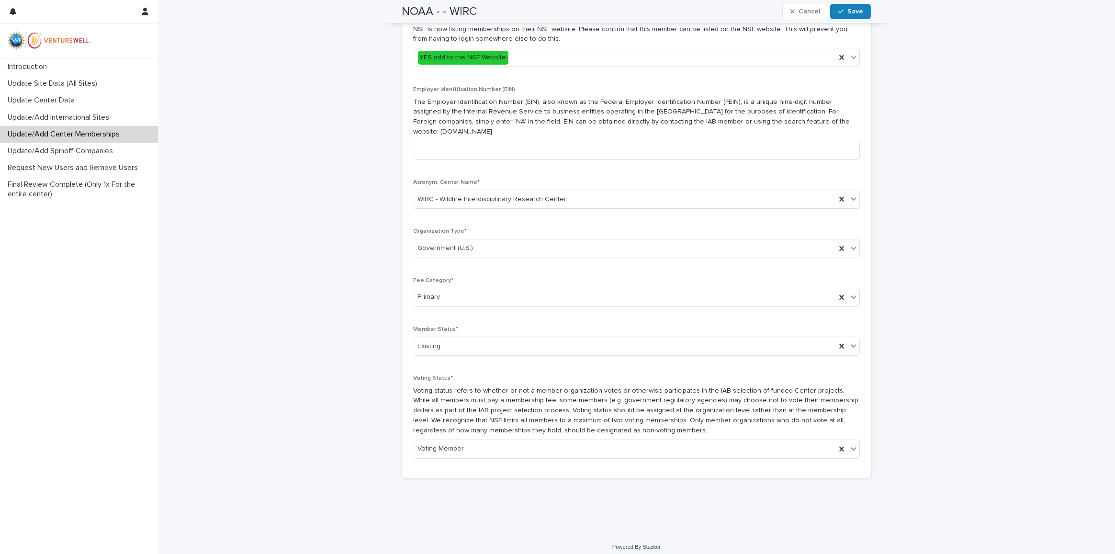
scroll to position [349, 0]
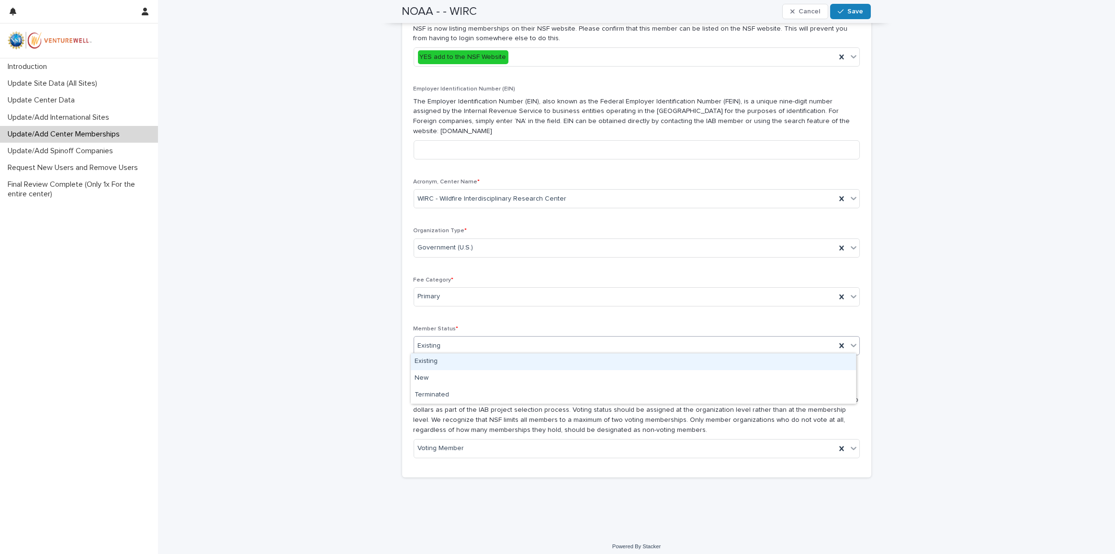
click at [534, 343] on div "Existing" at bounding box center [625, 346] width 422 height 16
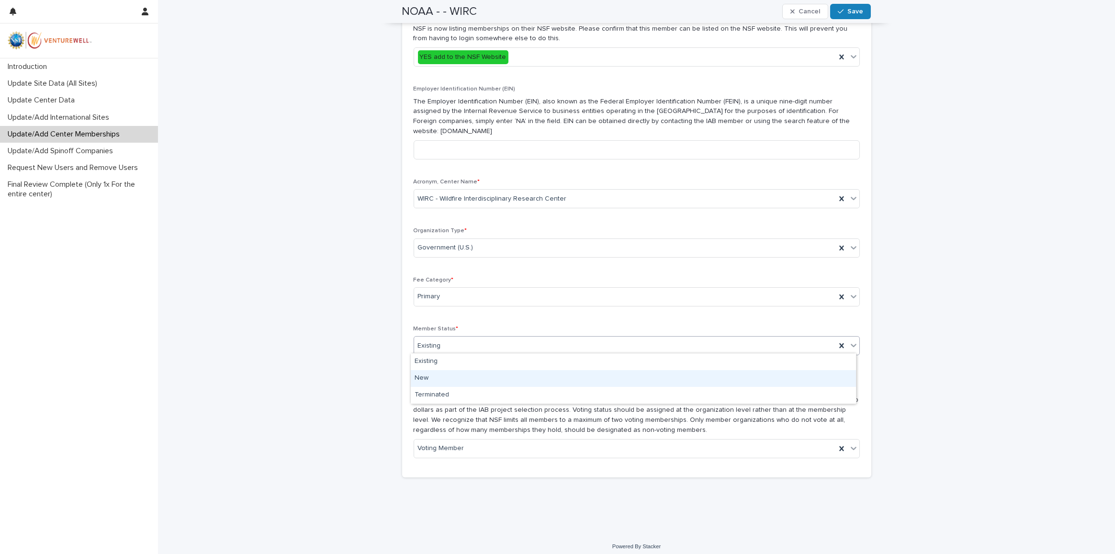
click at [483, 373] on div "New" at bounding box center [633, 378] width 445 height 17
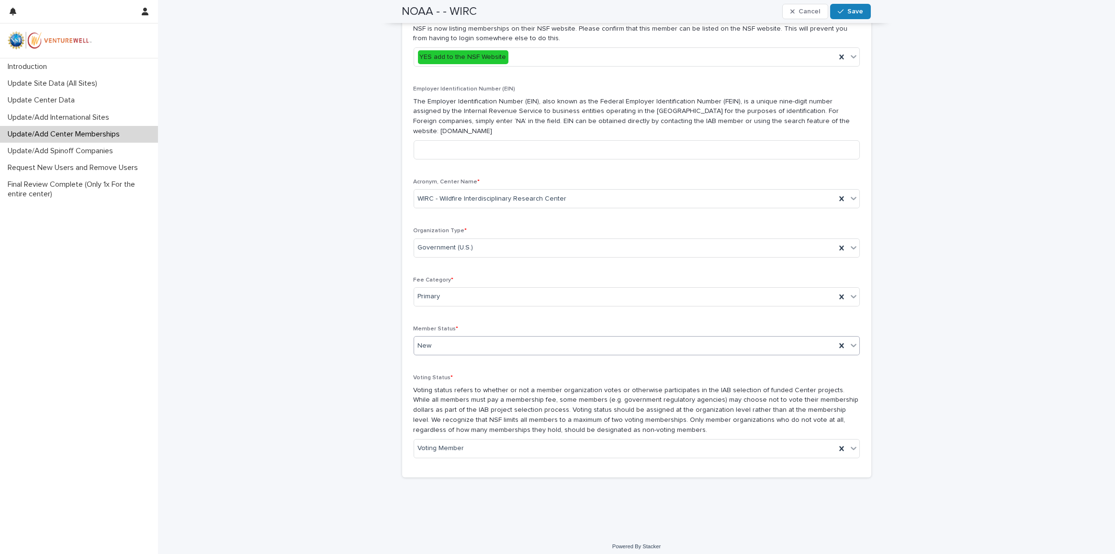
click at [905, 332] on div "**********" at bounding box center [636, 92] width 957 height 881
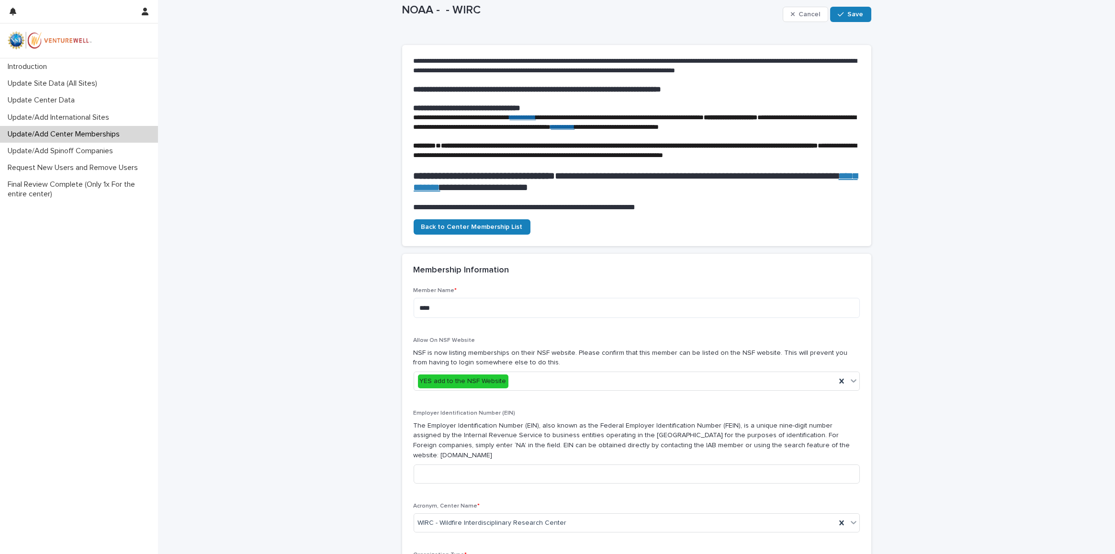
scroll to position [0, 0]
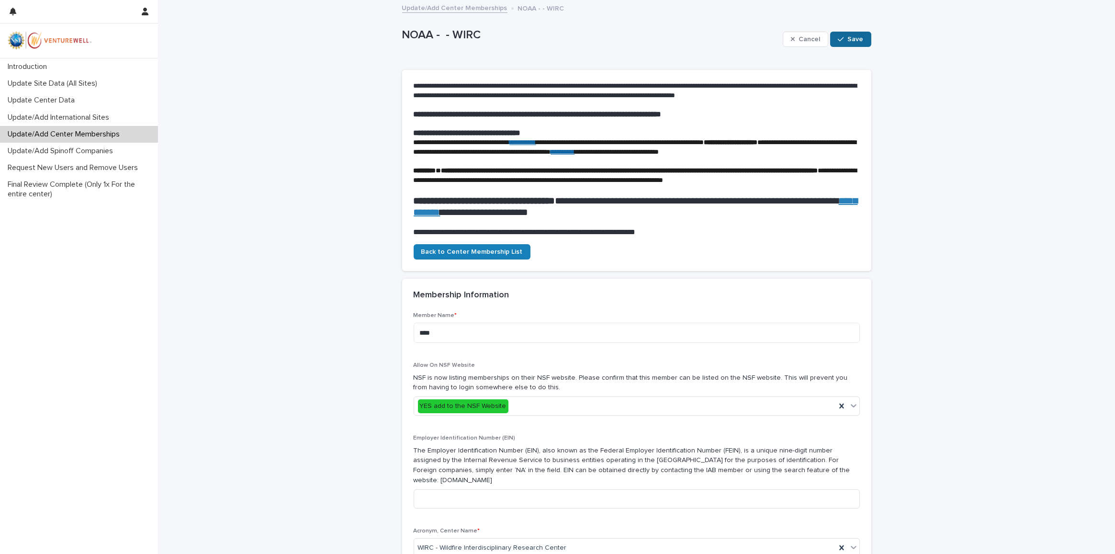
click at [852, 42] on span "Save" at bounding box center [856, 39] width 16 height 7
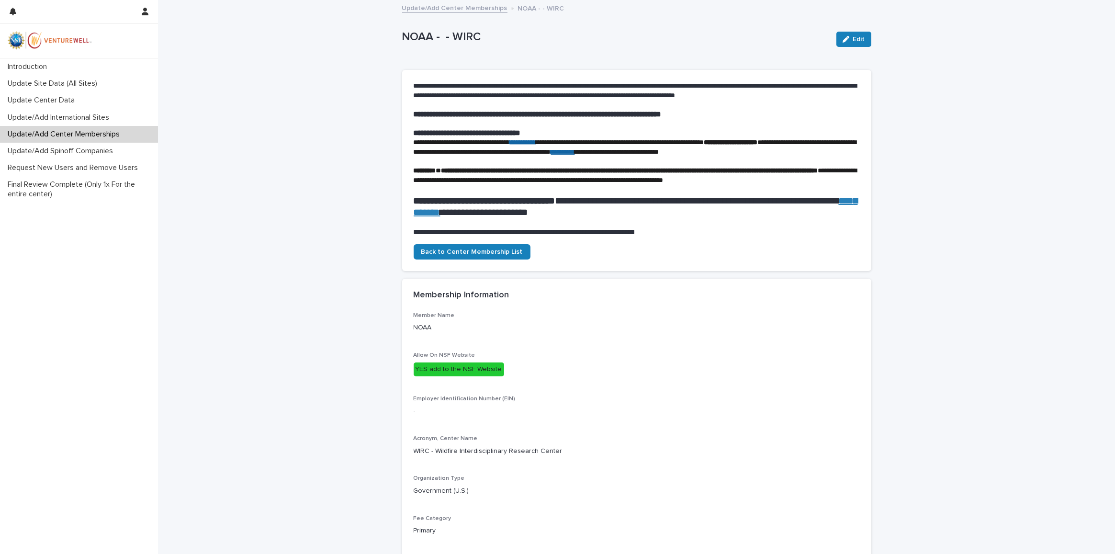
click at [102, 138] on p "Update/Add Center Memberships" at bounding box center [66, 134] width 124 height 9
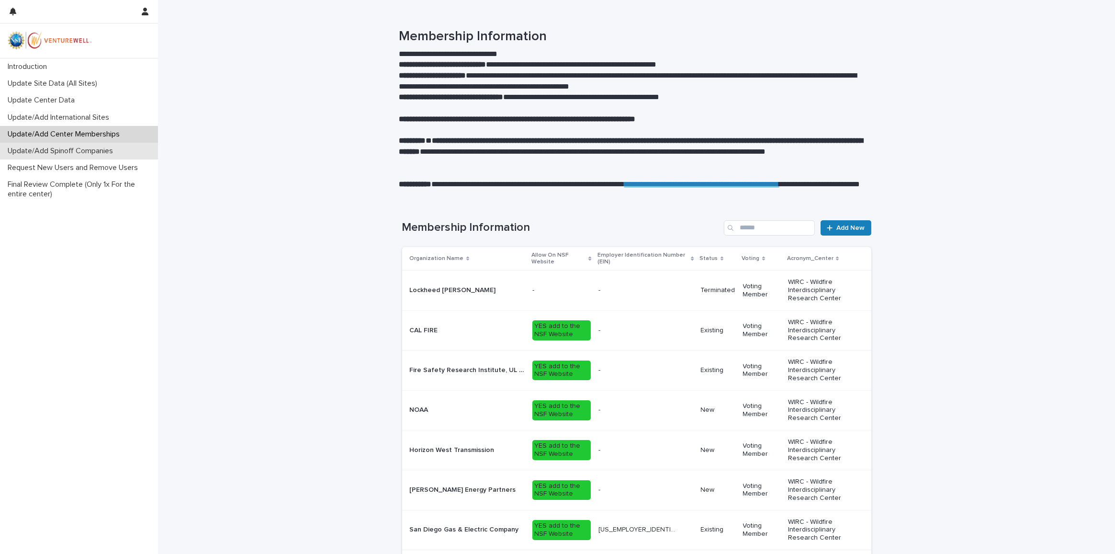
click at [94, 157] on div "Update/Add Spinoff Companies" at bounding box center [79, 151] width 158 height 17
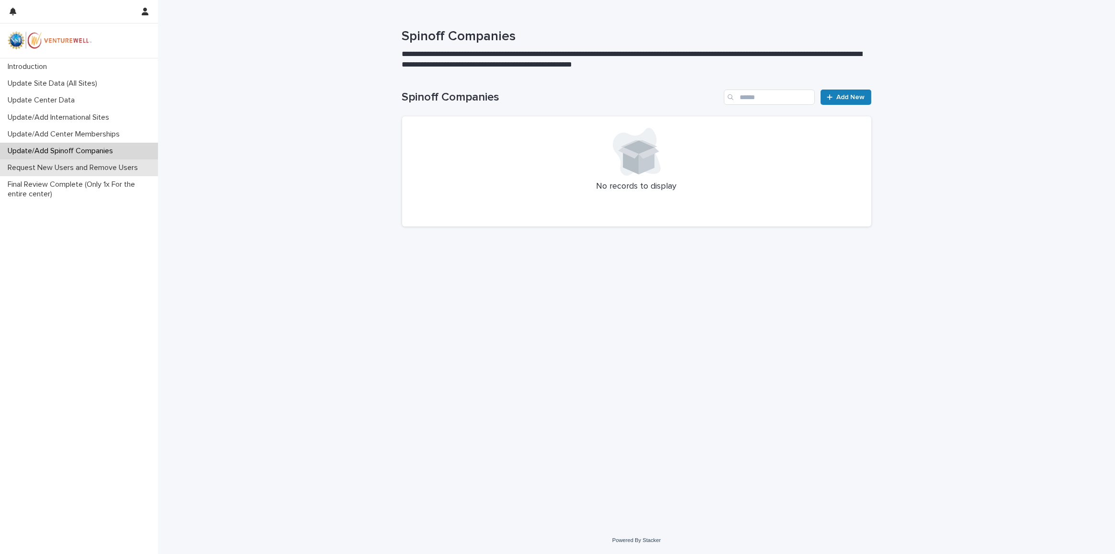
click at [89, 170] on p "Request New Users and Remove Users" at bounding box center [75, 167] width 142 height 9
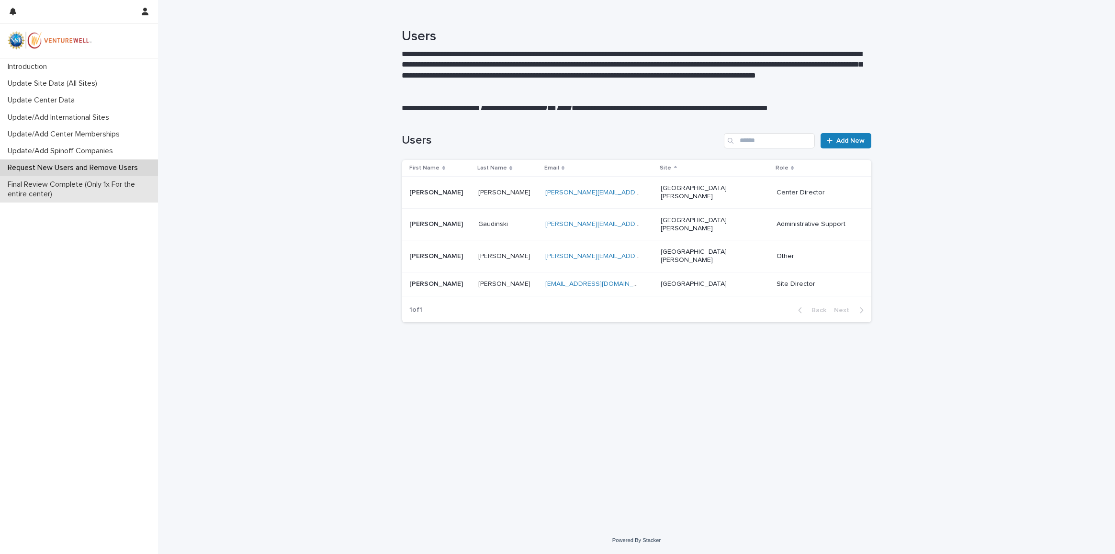
click at [73, 191] on p "Final Review Complete (Only 1x For the entire center)" at bounding box center [81, 189] width 154 height 18
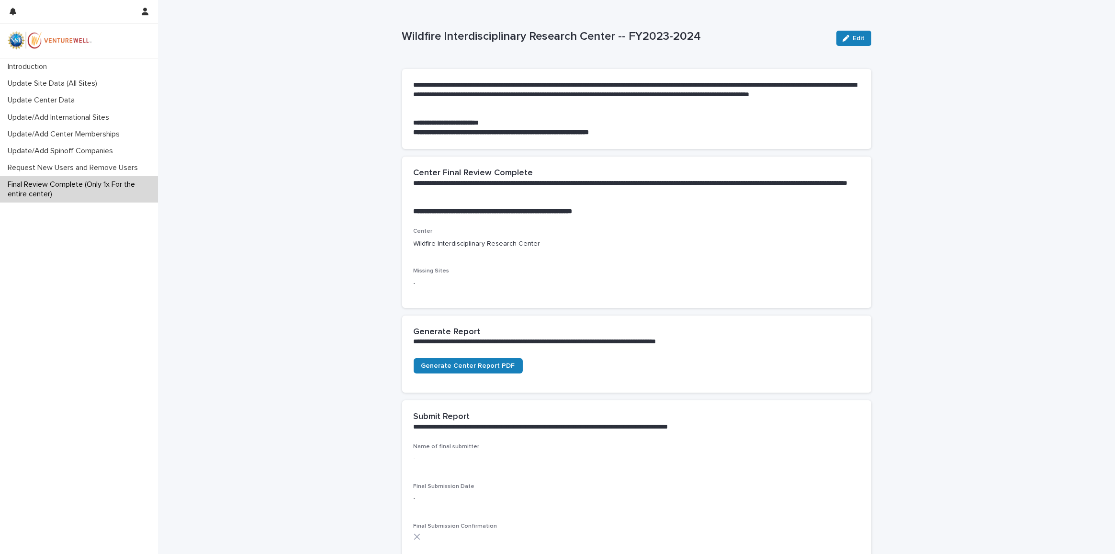
scroll to position [87, 0]
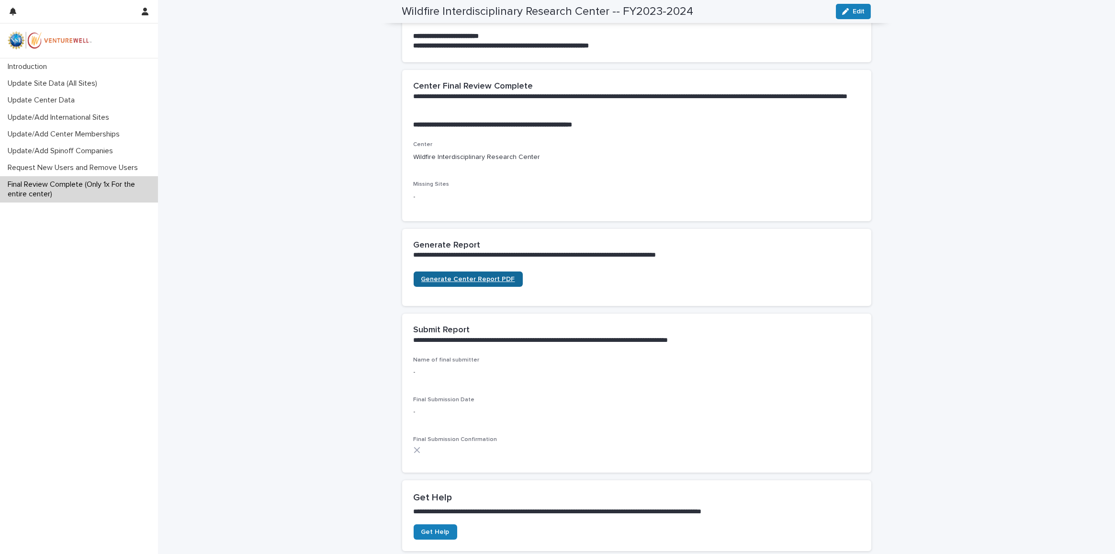
click at [471, 277] on span "Generate Center Report PDF" at bounding box center [468, 279] width 94 height 7
click at [90, 101] on div "Update Center Data" at bounding box center [79, 100] width 158 height 17
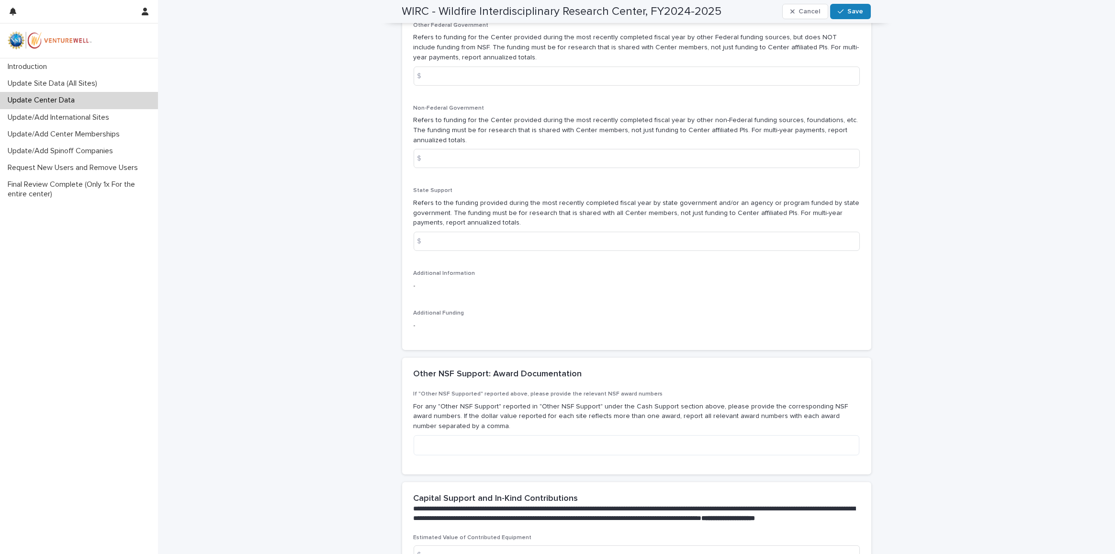
scroll to position [1132, 0]
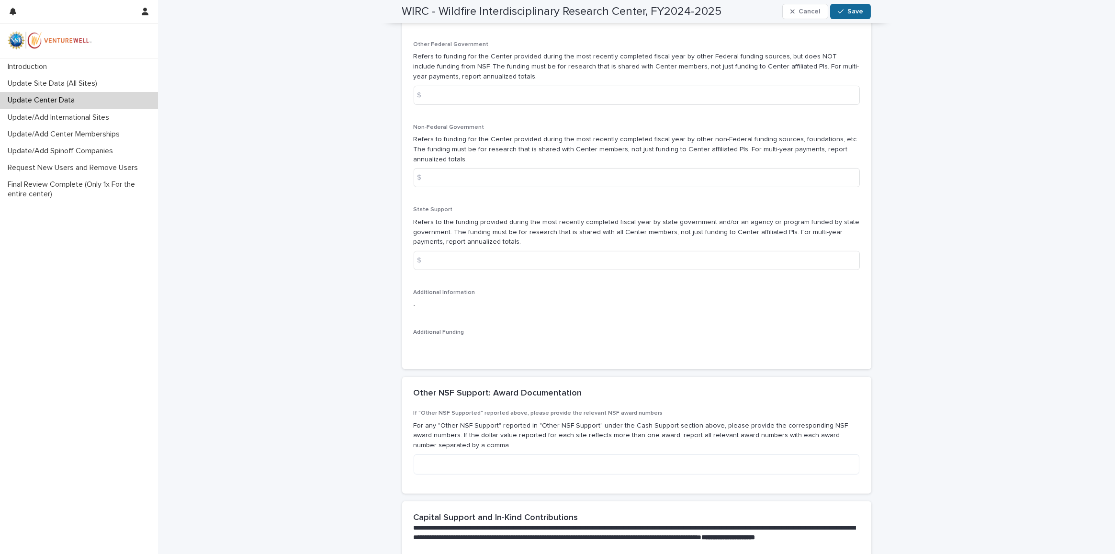
click at [853, 18] on button "Save" at bounding box center [850, 11] width 41 height 15
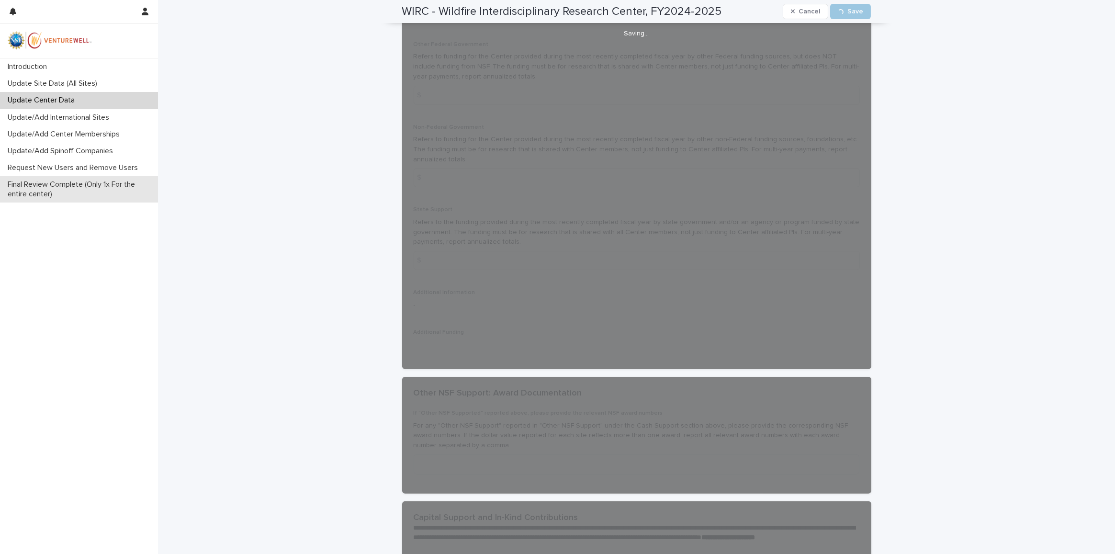
click at [91, 183] on p "Final Review Complete (Only 1x For the entire center)" at bounding box center [81, 189] width 154 height 18
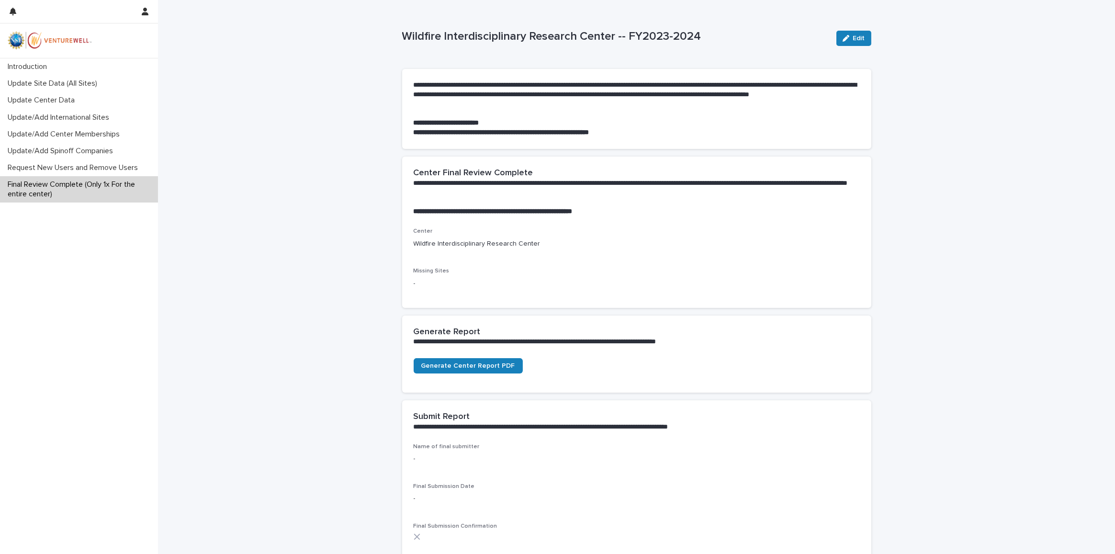
click at [81, 191] on p "Final Review Complete (Only 1x For the entire center)" at bounding box center [81, 189] width 154 height 18
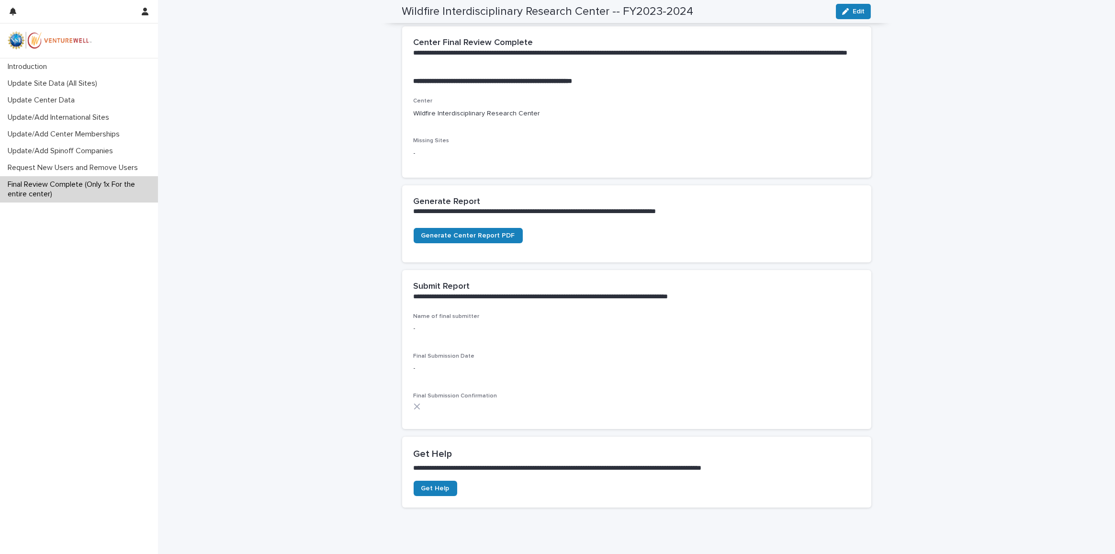
scroll to position [166, 0]
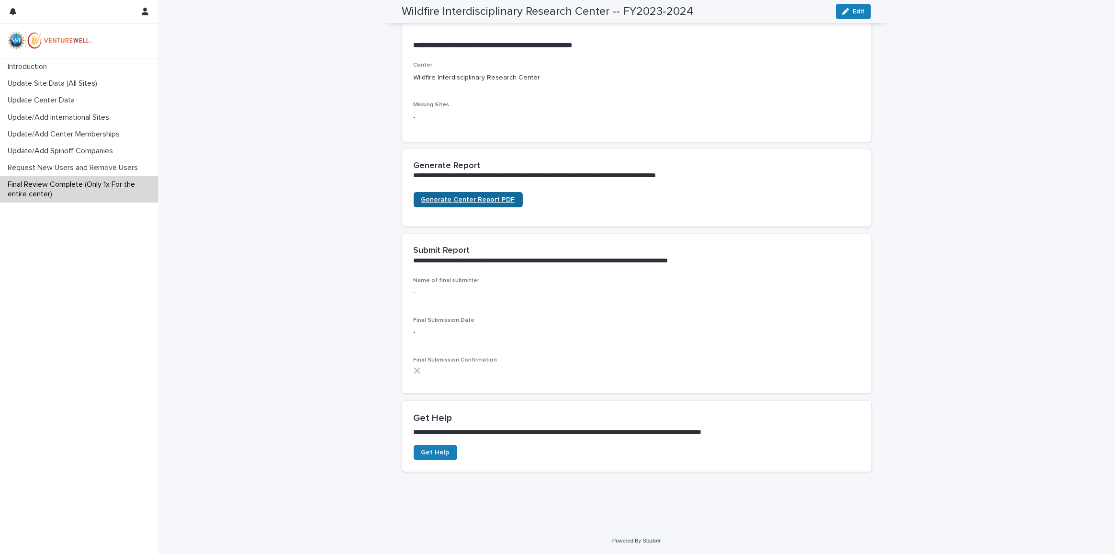
click at [480, 201] on span "Generate Center Report PDF" at bounding box center [468, 199] width 94 height 7
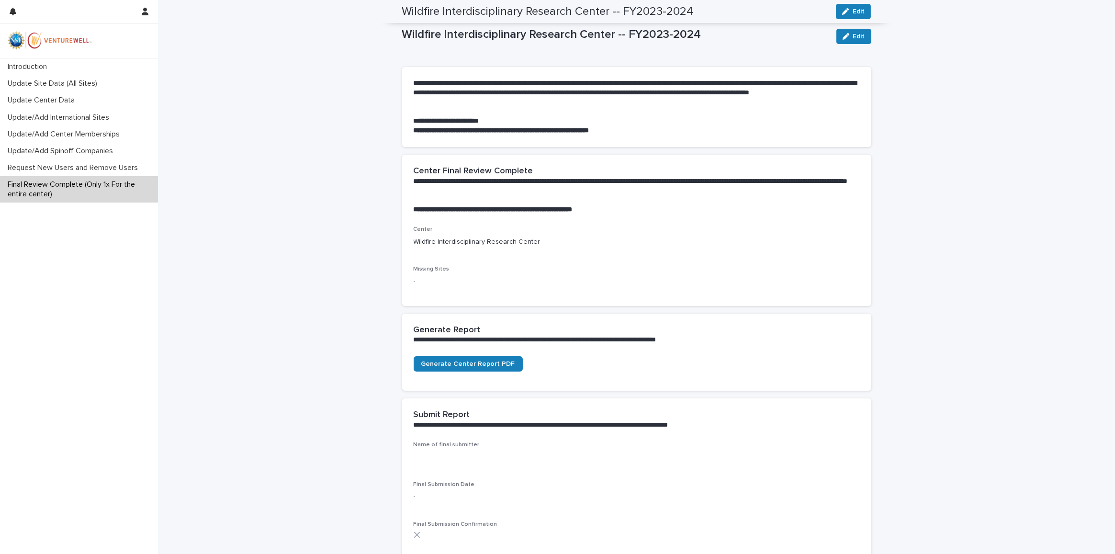
scroll to position [0, 0]
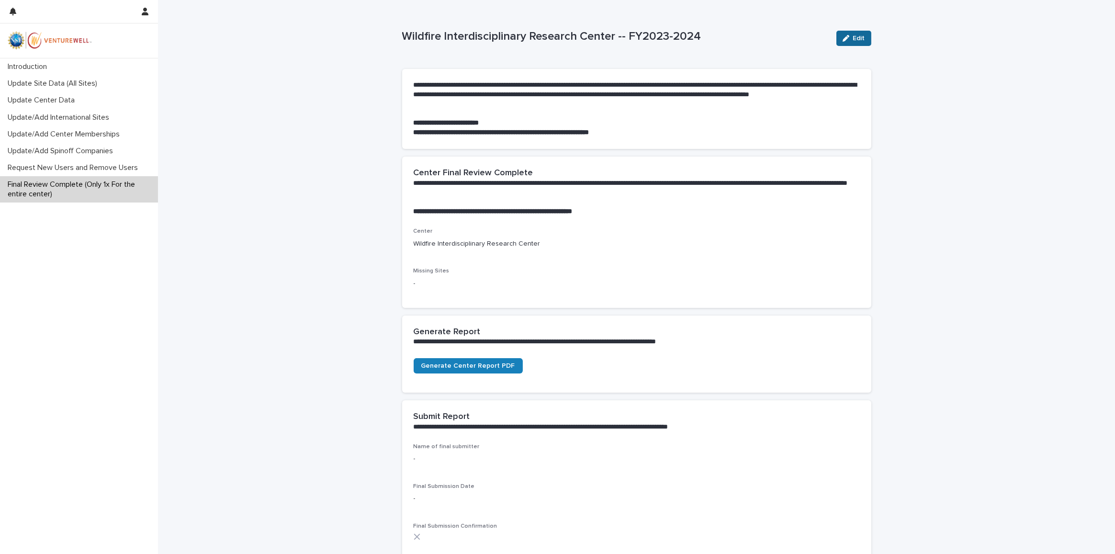
click at [852, 42] on button "Edit" at bounding box center [854, 38] width 35 height 15
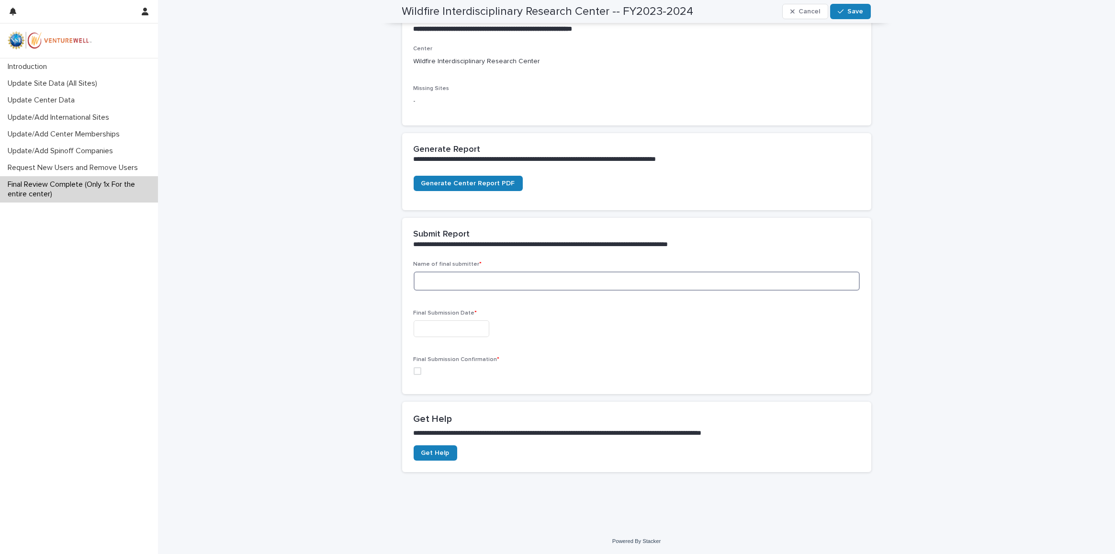
click at [611, 284] on input at bounding box center [637, 281] width 446 height 19
type input "**********"
click at [482, 330] on input "text" at bounding box center [452, 328] width 76 height 17
click at [443, 251] on div "13" at bounding box center [444, 249] width 13 height 13
type input "**********"
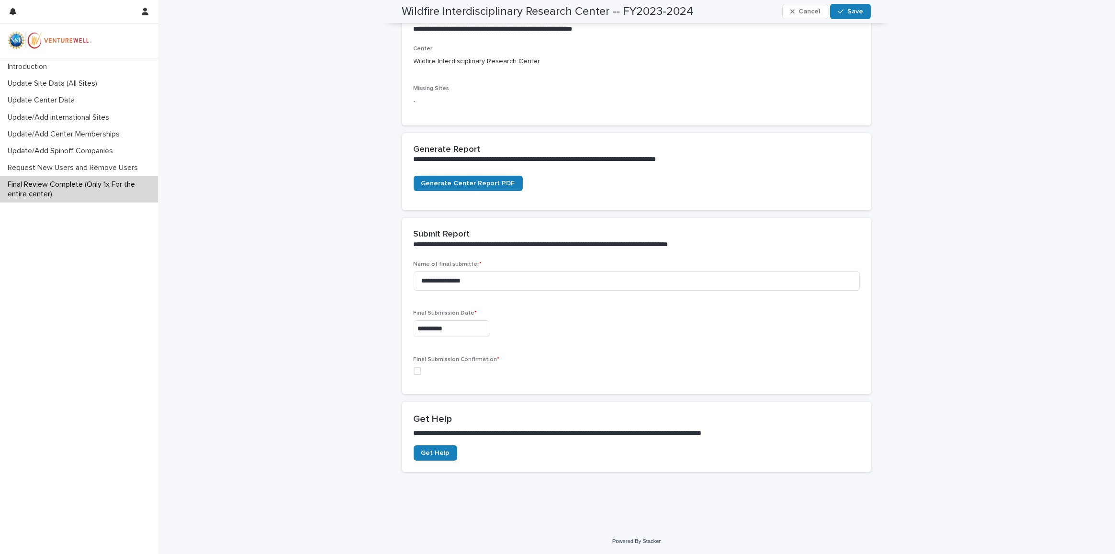
click at [415, 367] on span at bounding box center [418, 371] width 8 height 8
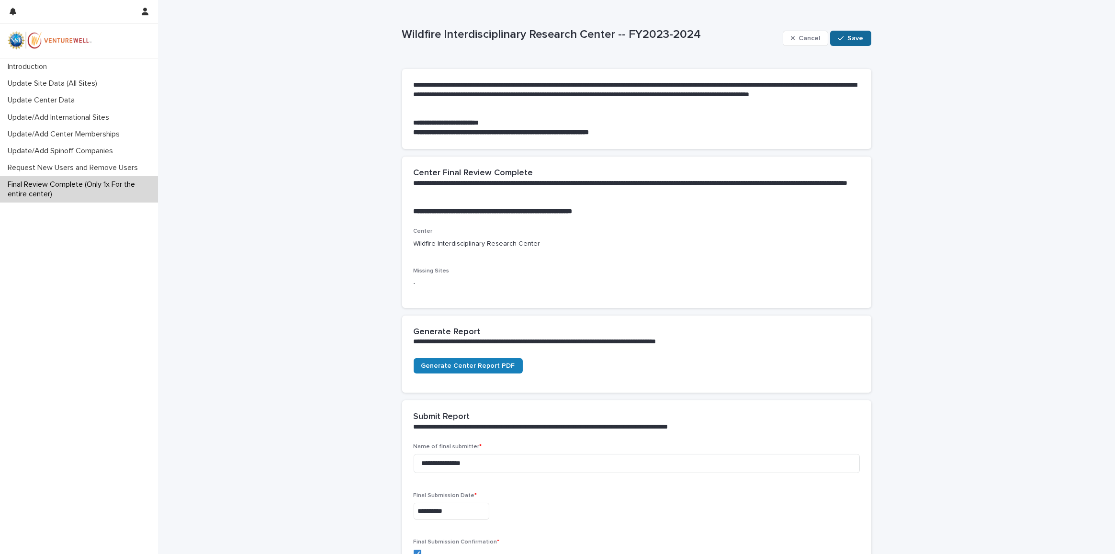
click at [849, 37] on span "Save" at bounding box center [856, 38] width 16 height 7
